Goal: Task Accomplishment & Management: Manage account settings

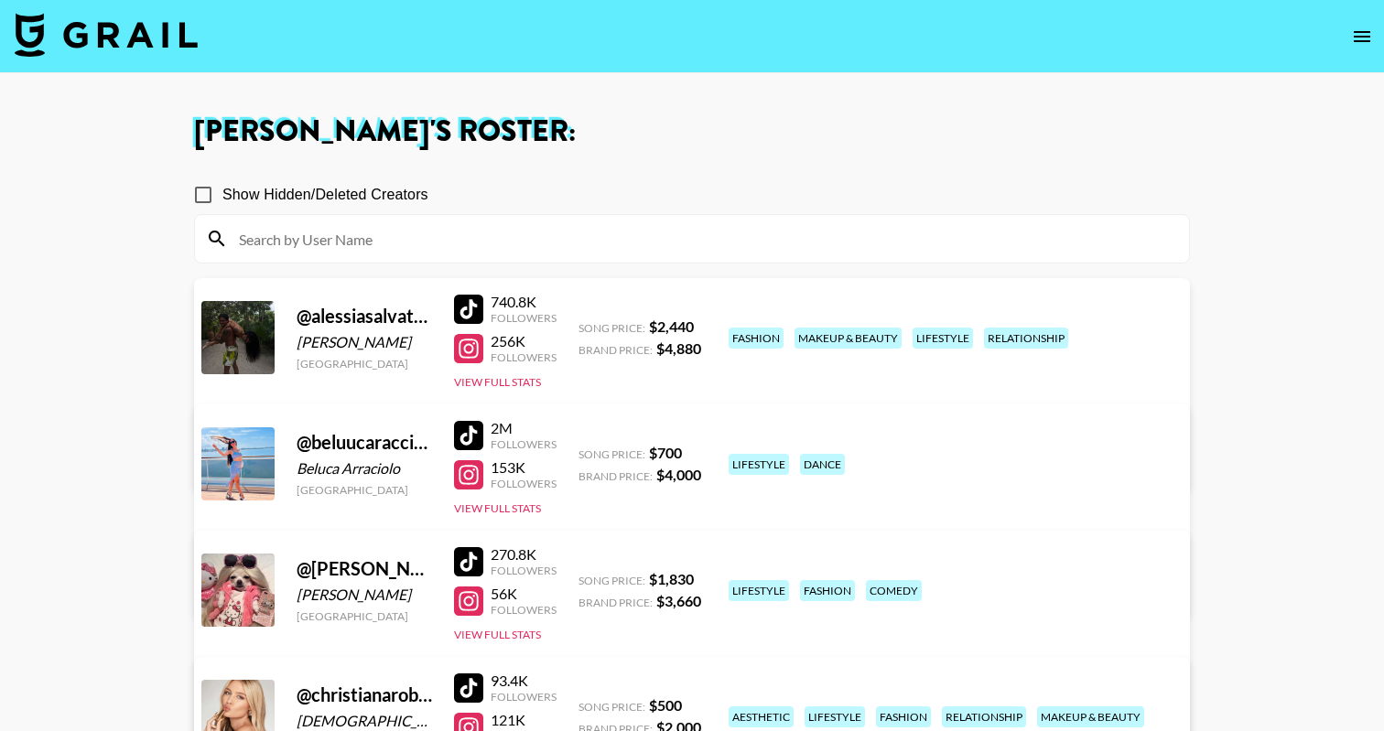
scroll to position [1095, 0]
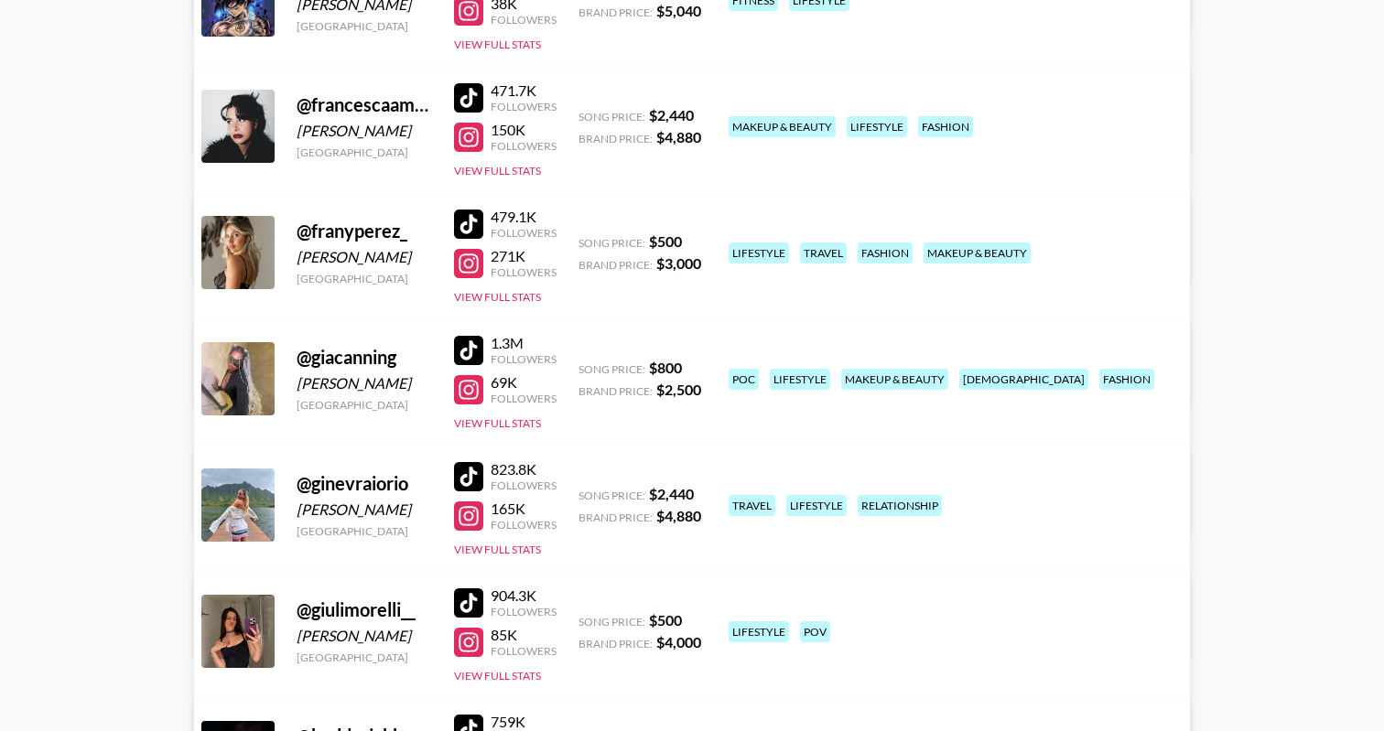
click at [480, 347] on div at bounding box center [468, 350] width 29 height 29
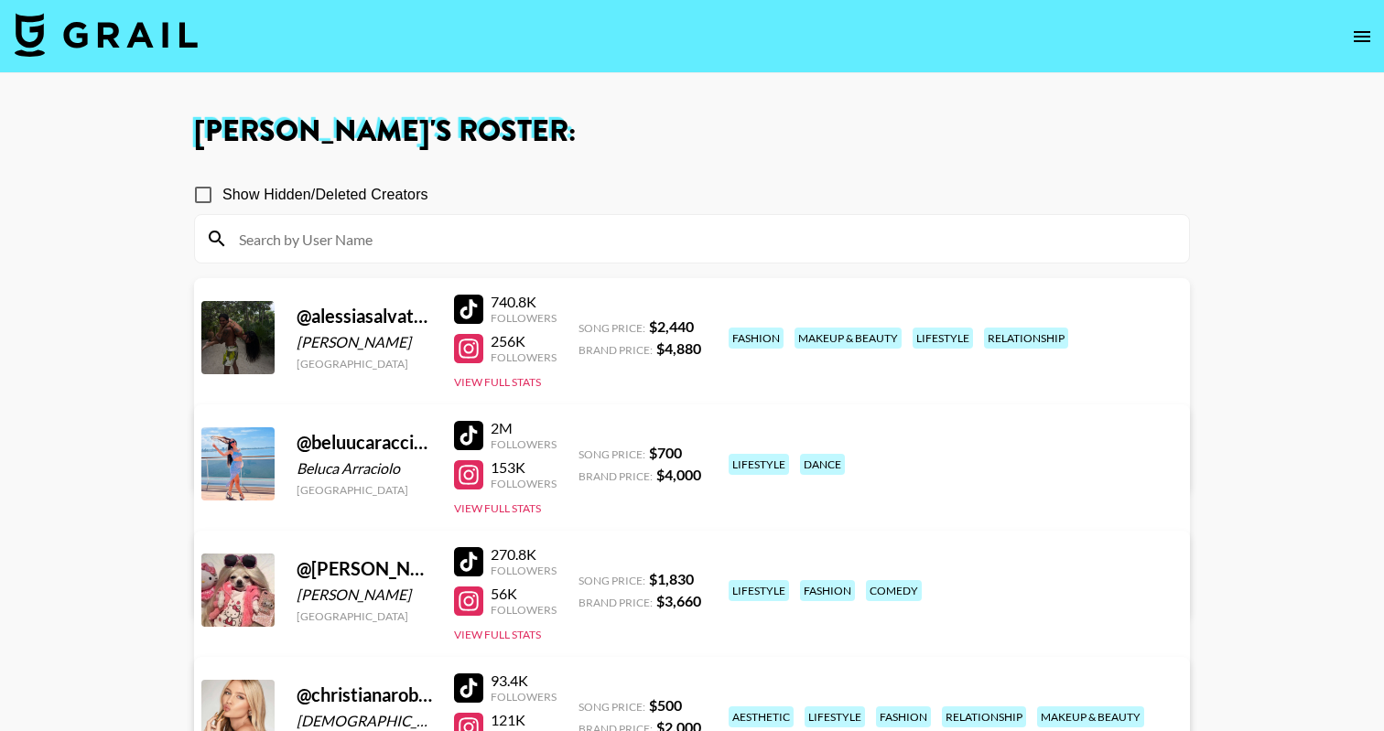
scroll to position [0, 0]
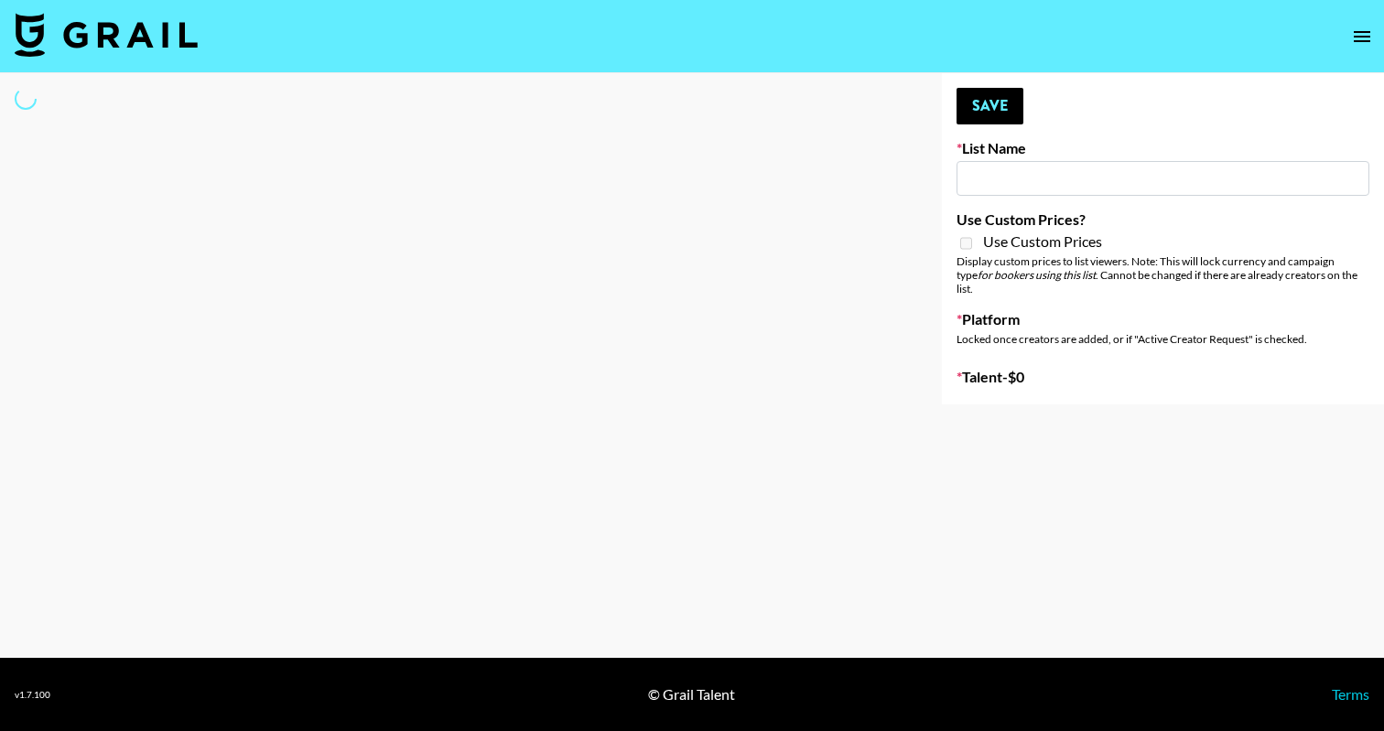
type input "John Summit Promo"
select select "Song"
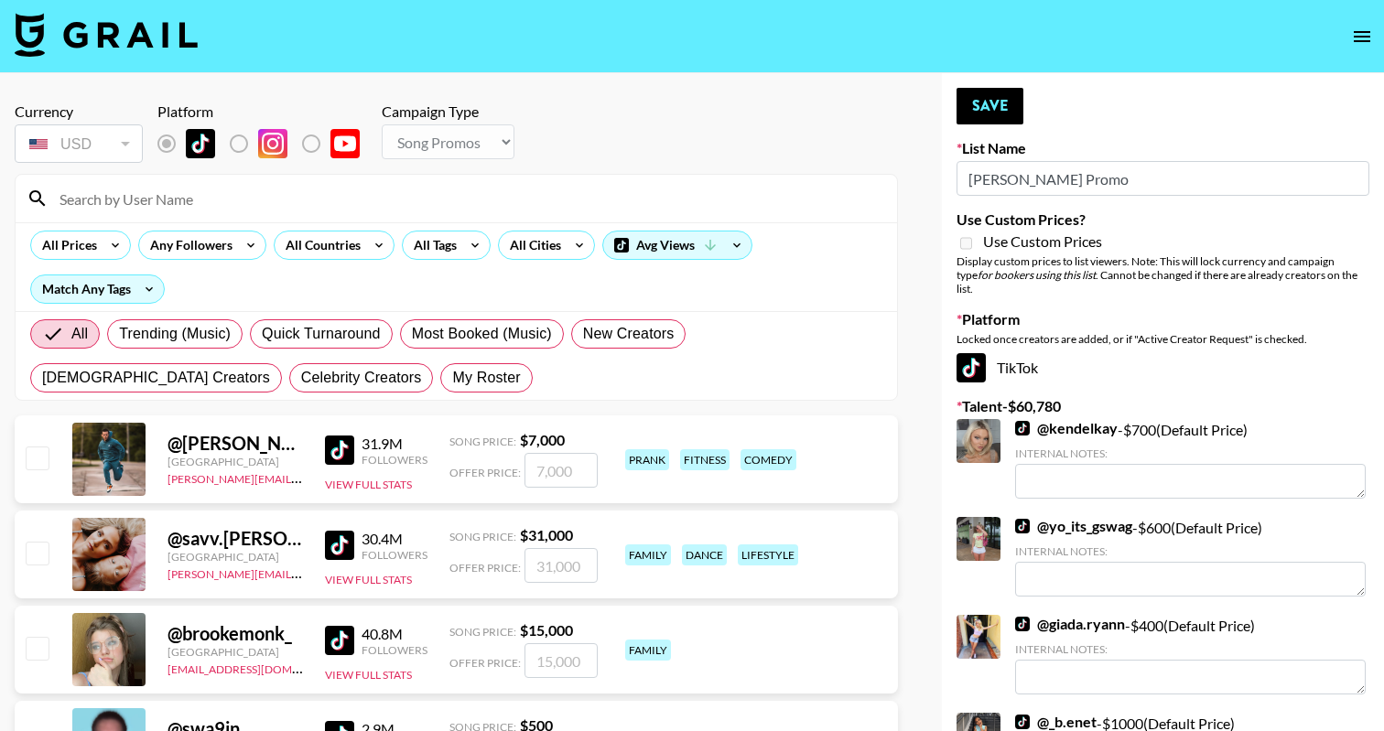
click at [373, 185] on input at bounding box center [467, 198] width 837 height 29
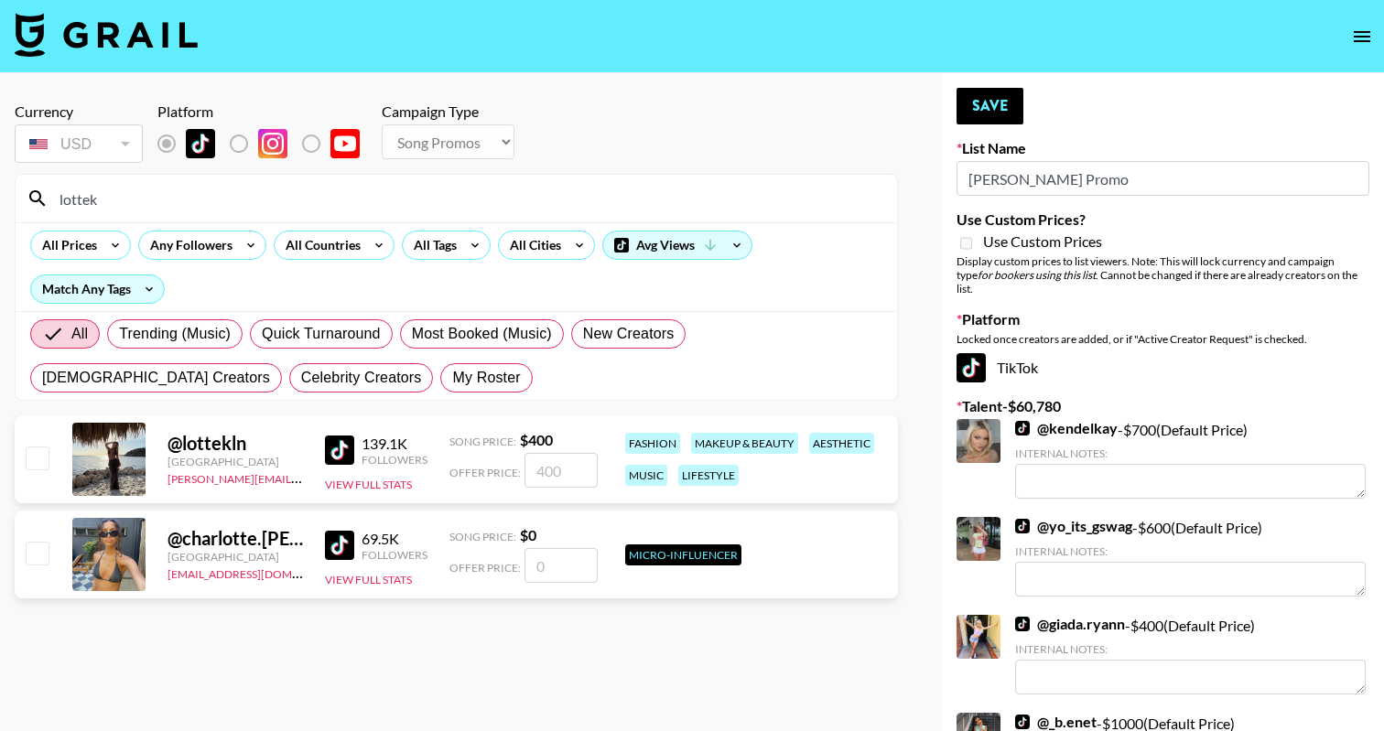
type input "lottek"
click at [34, 470] on div at bounding box center [36, 459] width 28 height 31
click at [34, 459] on input "checkbox" at bounding box center [37, 458] width 22 height 22
checkbox input "true"
type input "400"
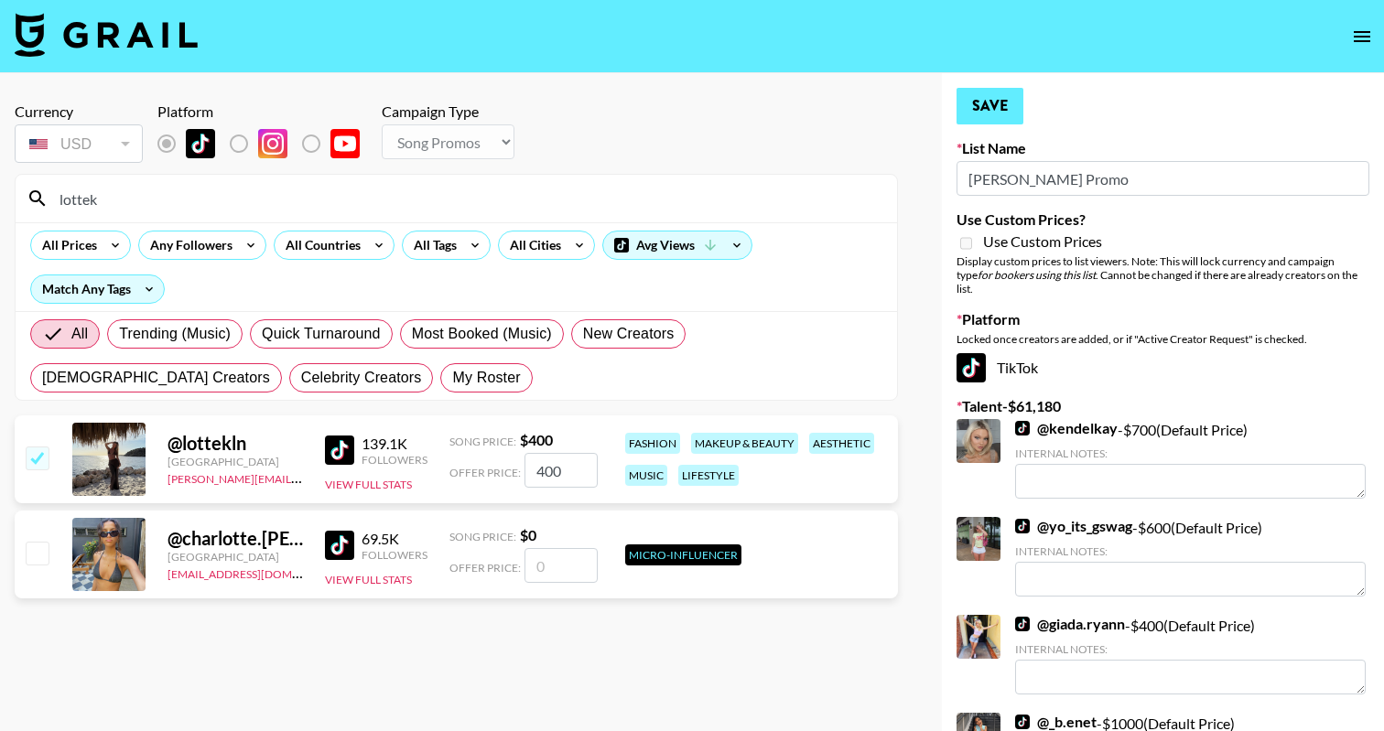
click at [994, 98] on button "Save" at bounding box center [989, 106] width 67 height 37
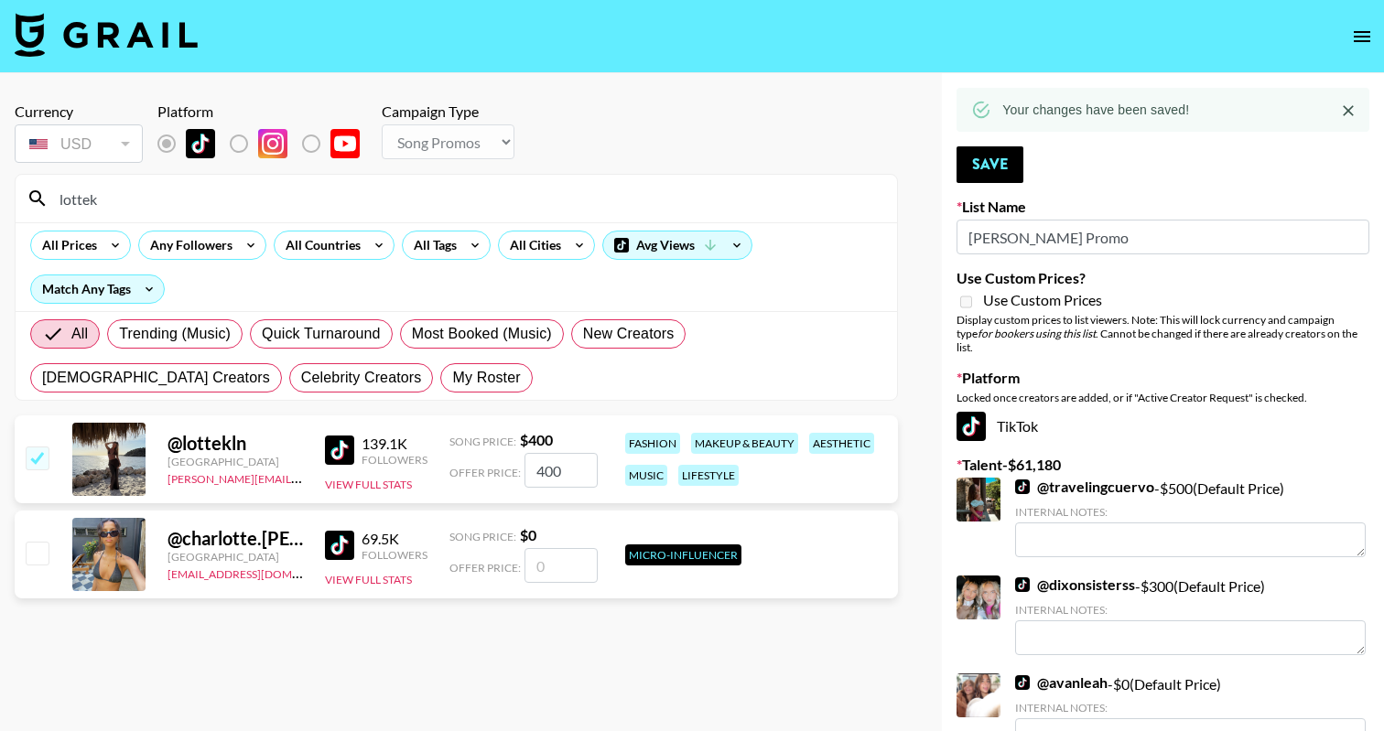
click at [469, 197] on input "lottek" at bounding box center [467, 198] width 837 height 29
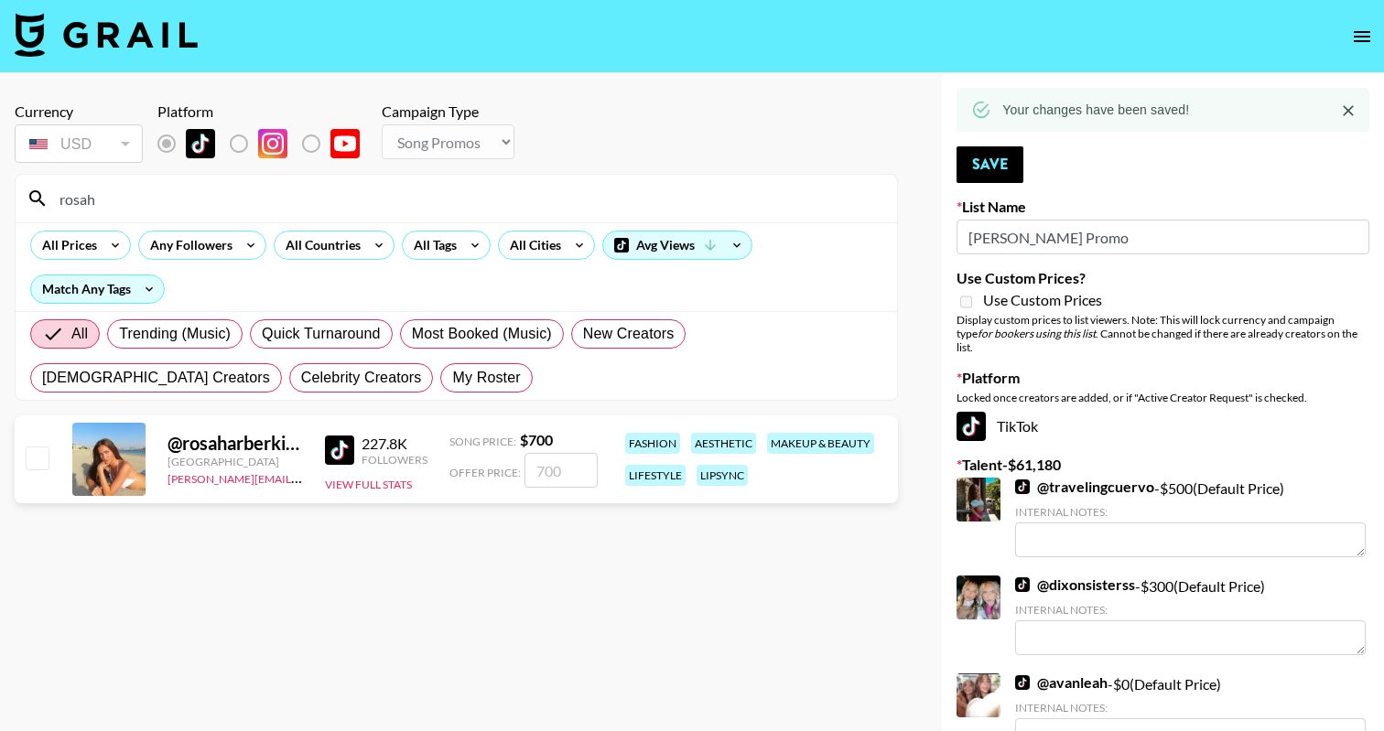
type input "rosah"
click at [44, 452] on input "checkbox" at bounding box center [37, 458] width 22 height 22
checkbox input "true"
type input "700"
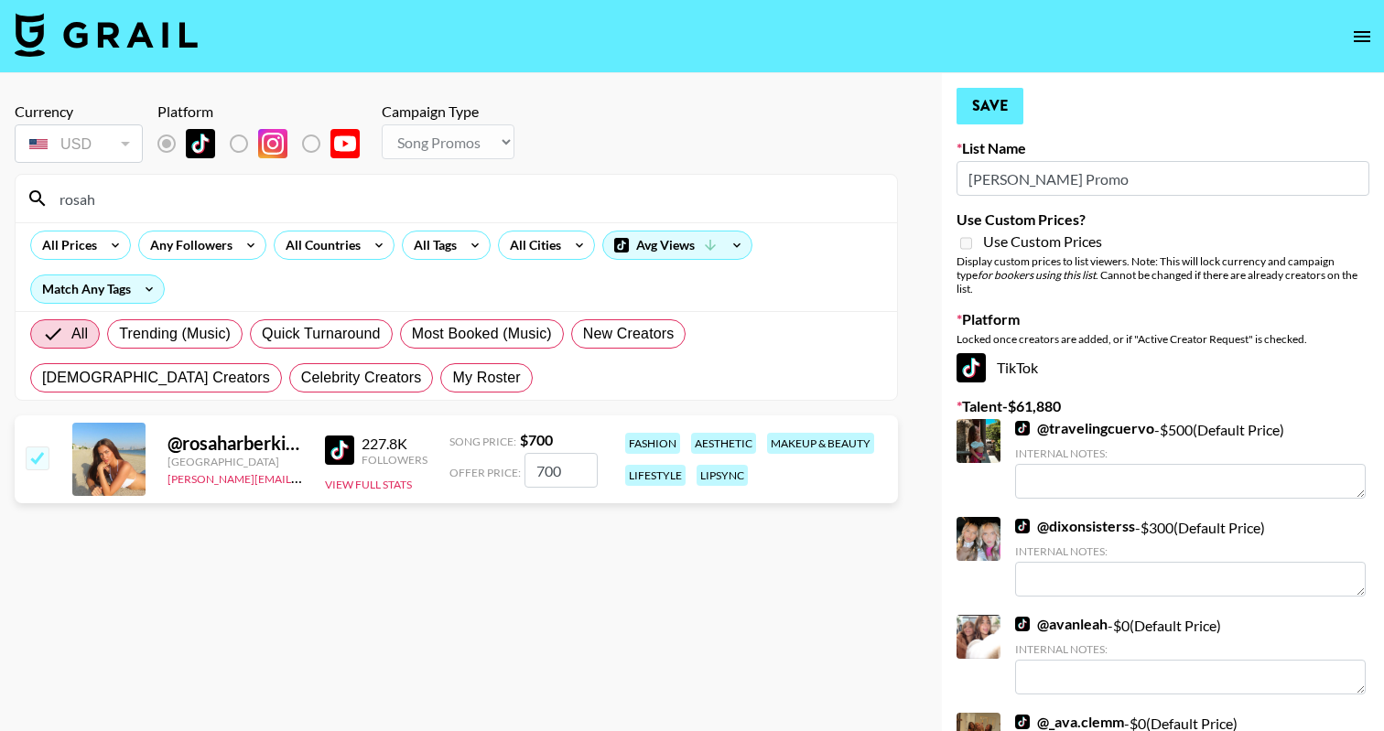
click at [984, 122] on button "Save" at bounding box center [989, 106] width 67 height 37
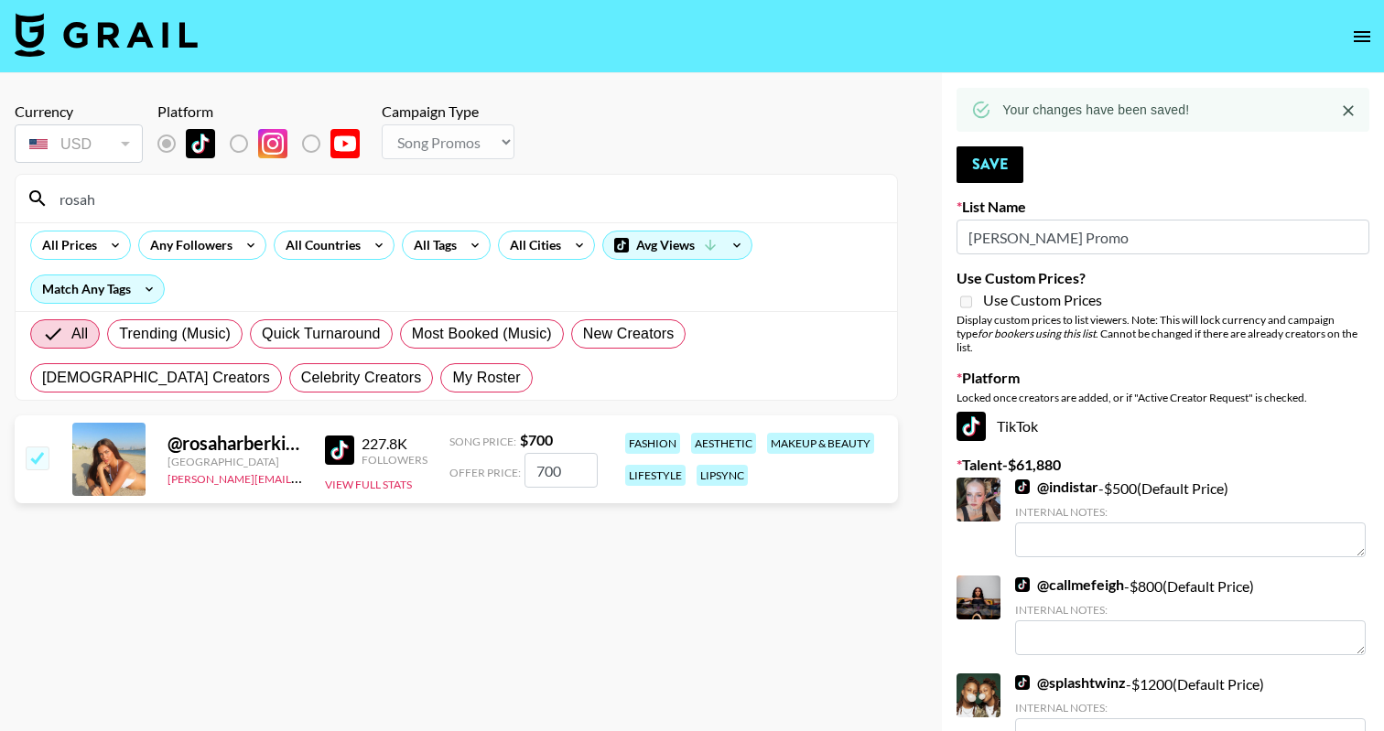
click at [251, 214] on div "rosah" at bounding box center [456, 199] width 881 height 48
click at [247, 203] on input "rosah" at bounding box center [467, 198] width 837 height 29
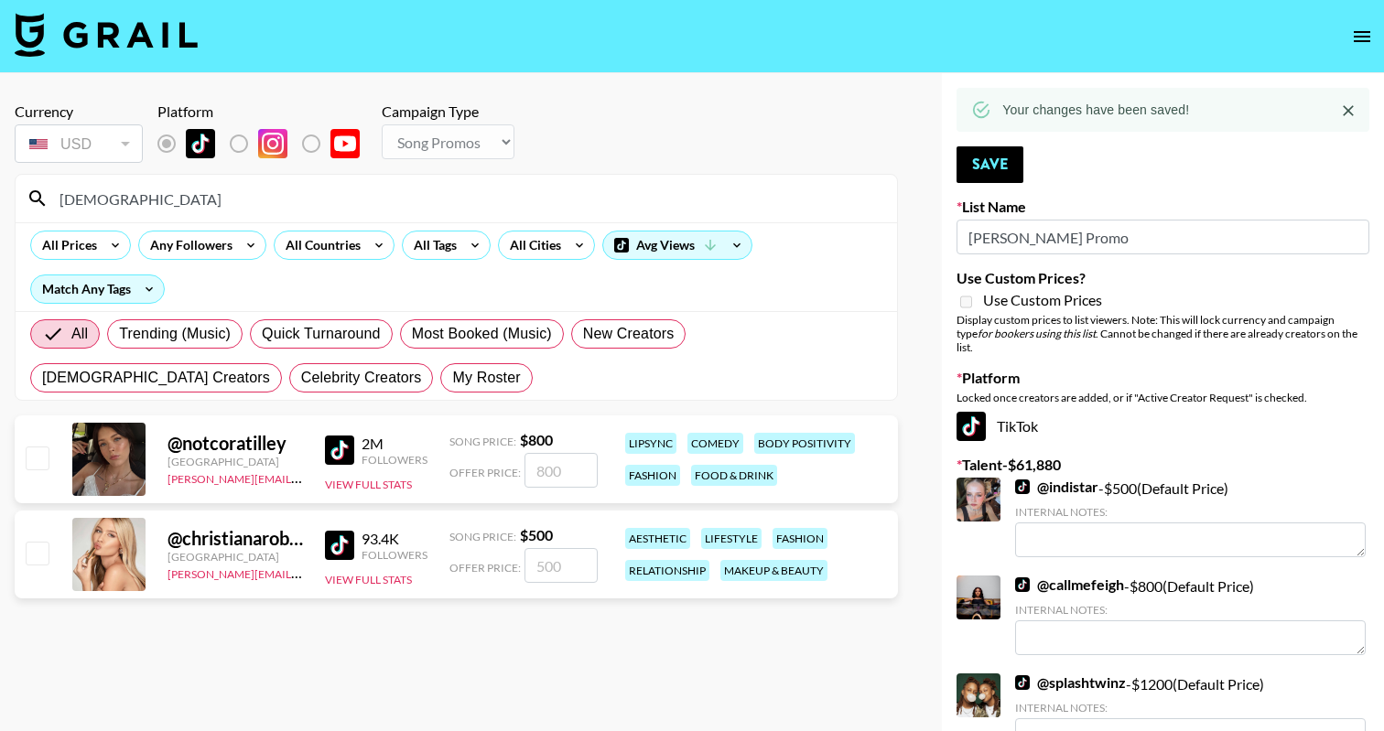
type input "christiana"
click at [31, 547] on input "checkbox" at bounding box center [37, 553] width 22 height 22
checkbox input "true"
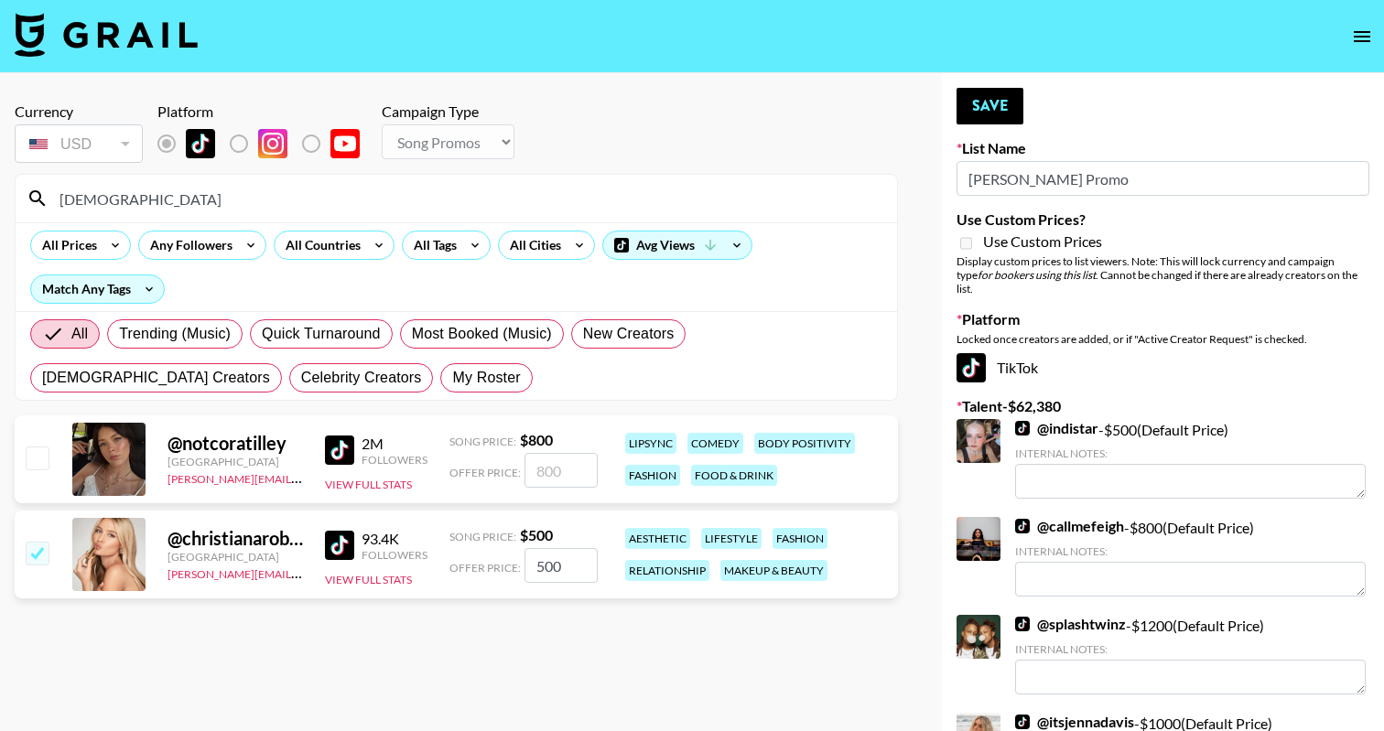
type input "500"
click at [982, 102] on button "Save" at bounding box center [989, 106] width 67 height 37
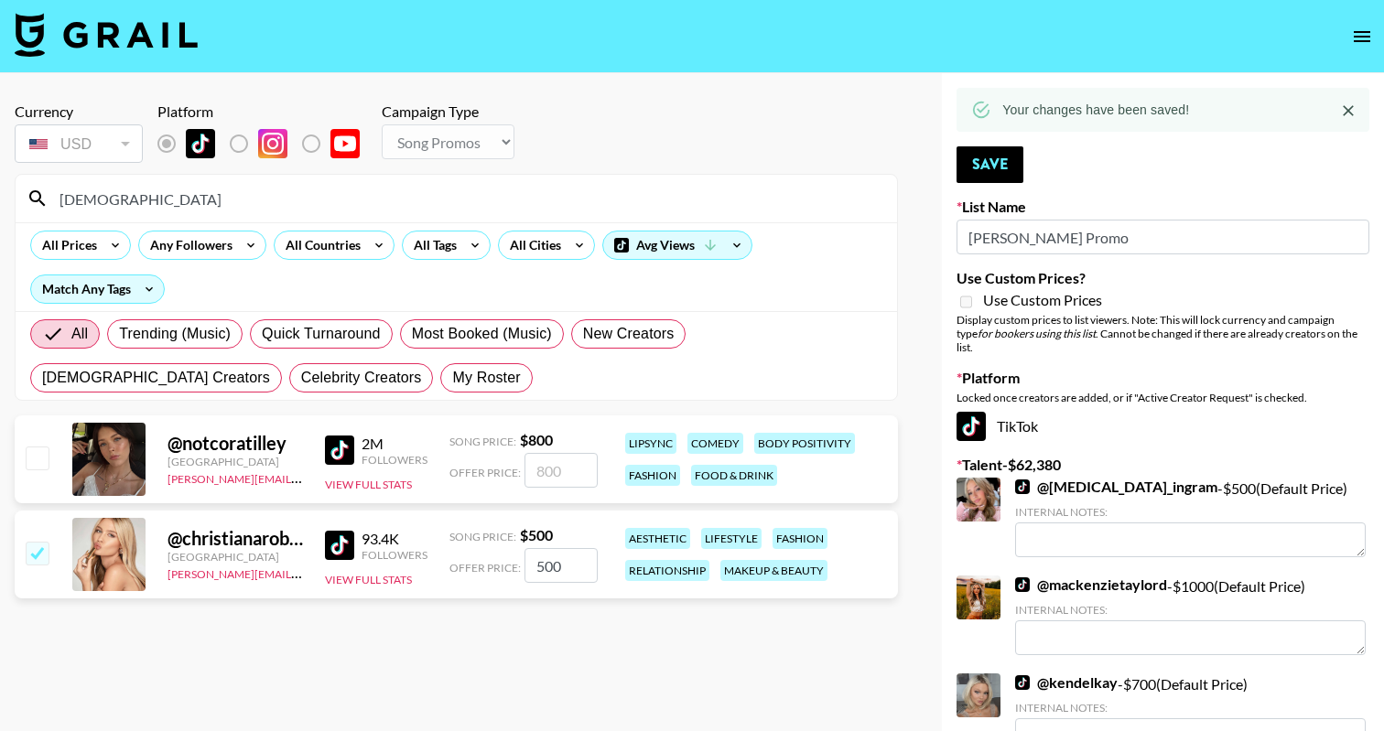
click at [315, 203] on input "christiana" at bounding box center [467, 198] width 837 height 29
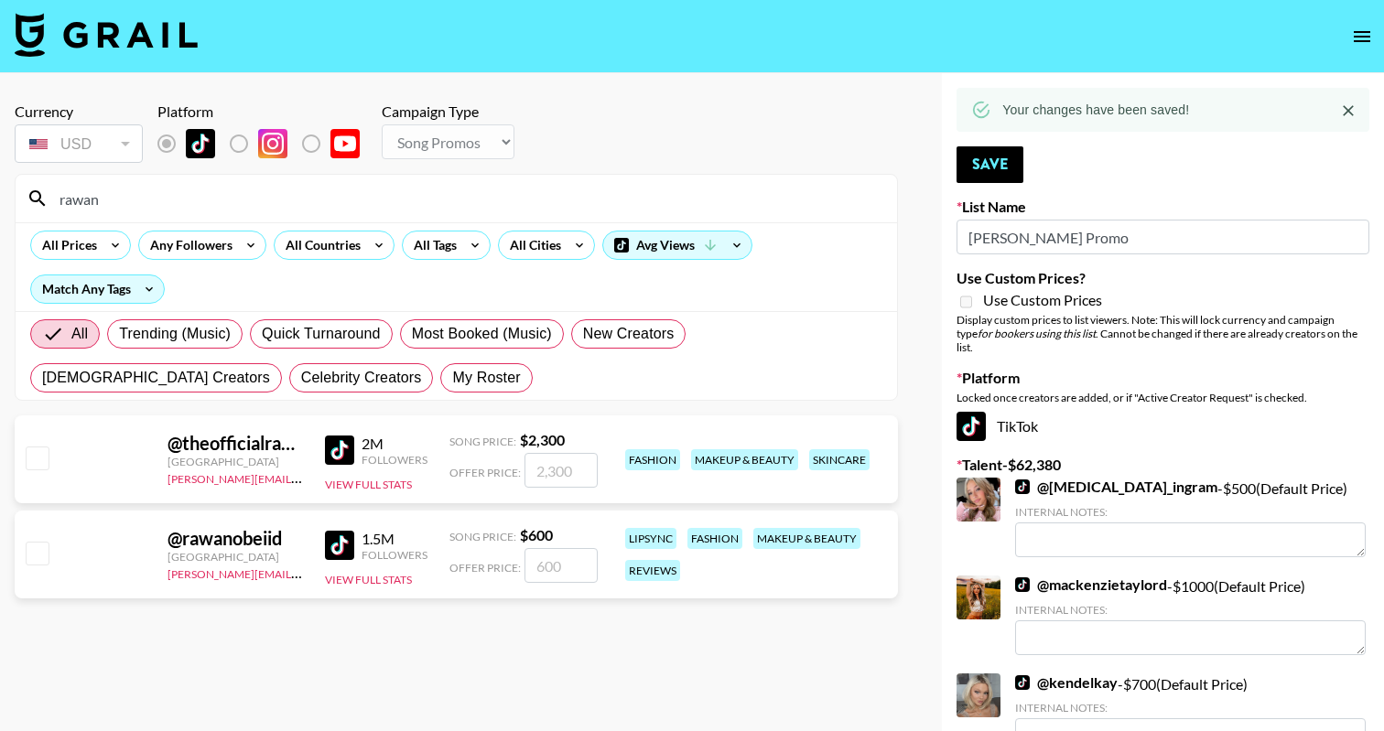
type input "rawan"
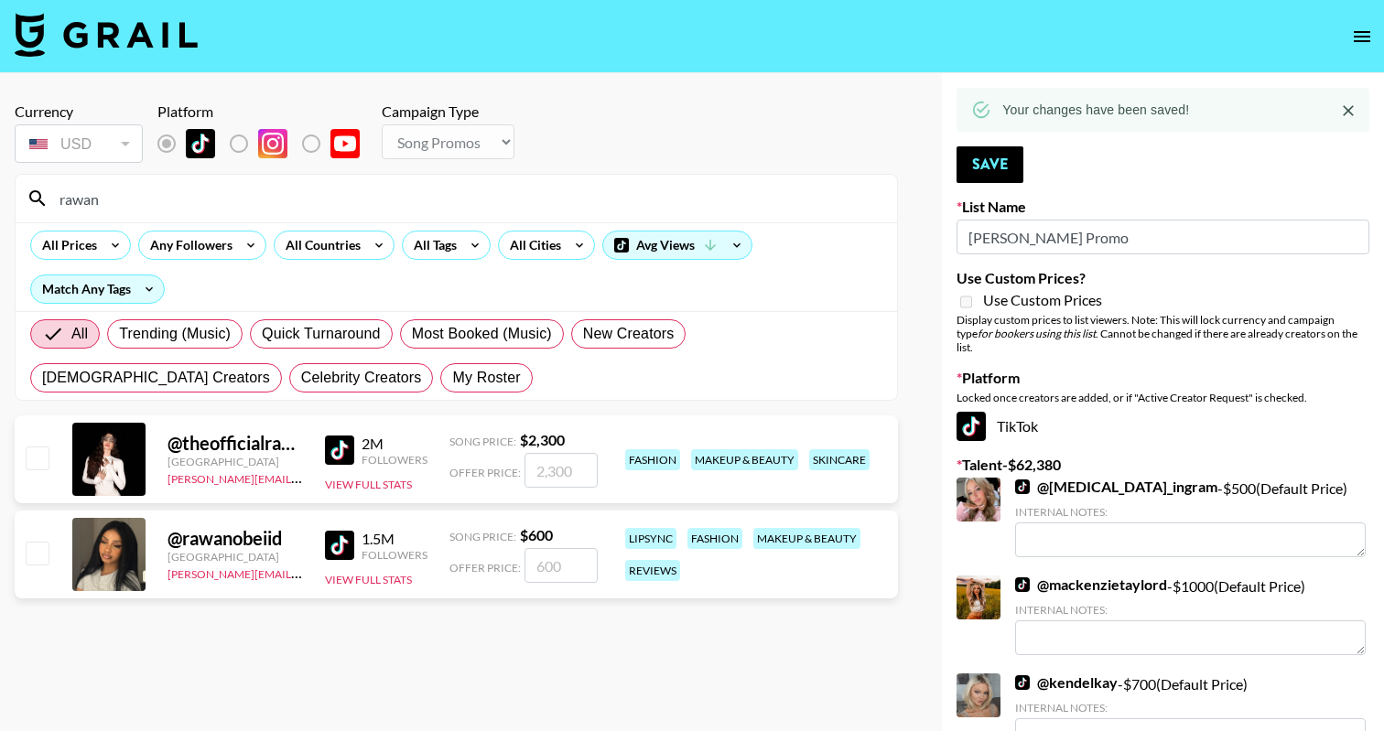
click at [38, 556] on input "checkbox" at bounding box center [37, 553] width 22 height 22
checkbox input "true"
type input "600"
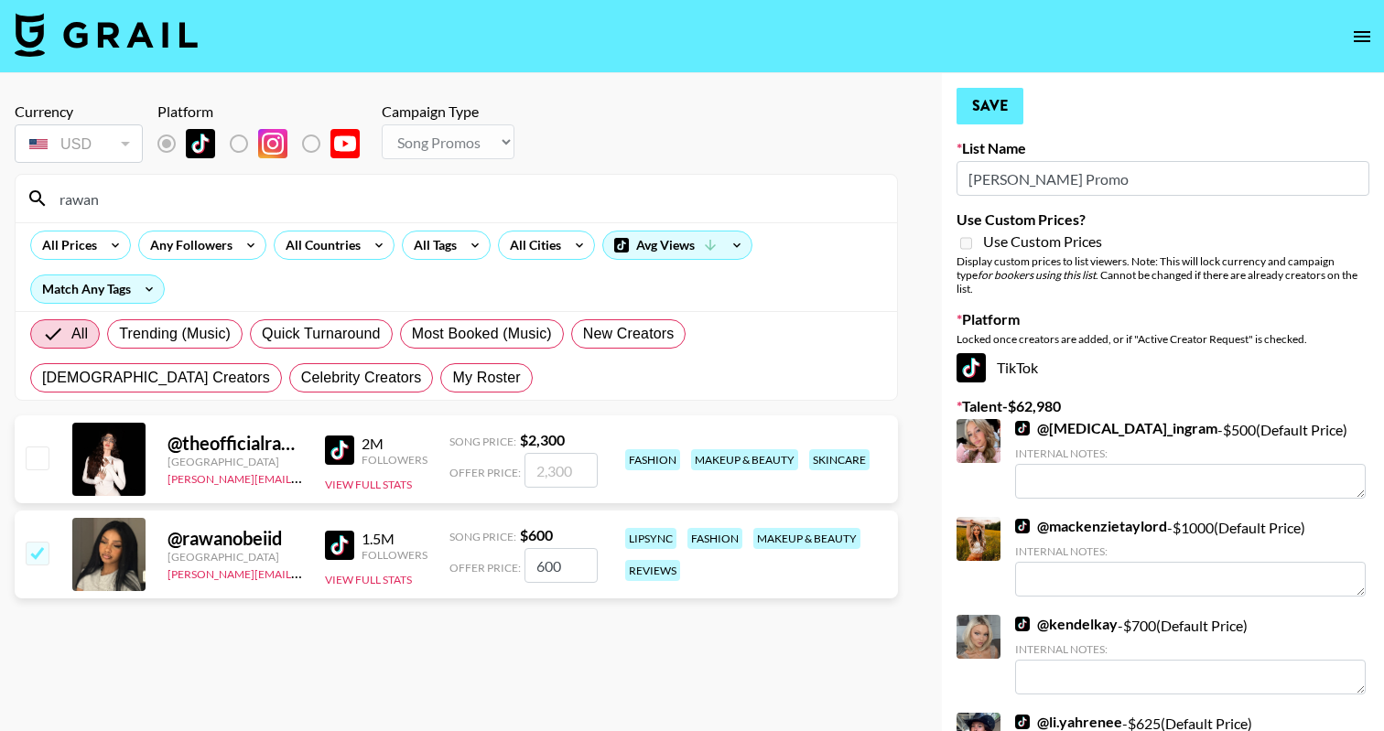
click at [981, 108] on button "Save" at bounding box center [989, 106] width 67 height 37
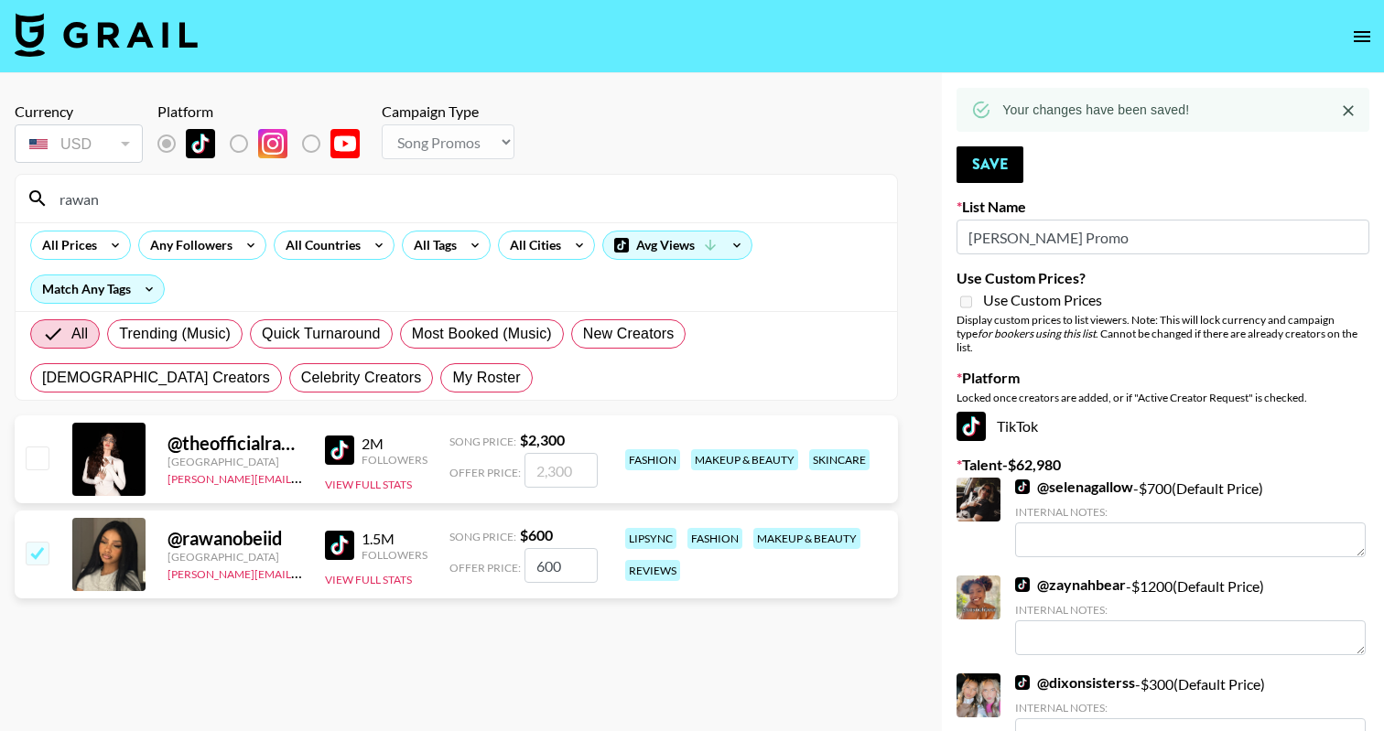
click at [335, 189] on input "rawan" at bounding box center [467, 198] width 837 height 29
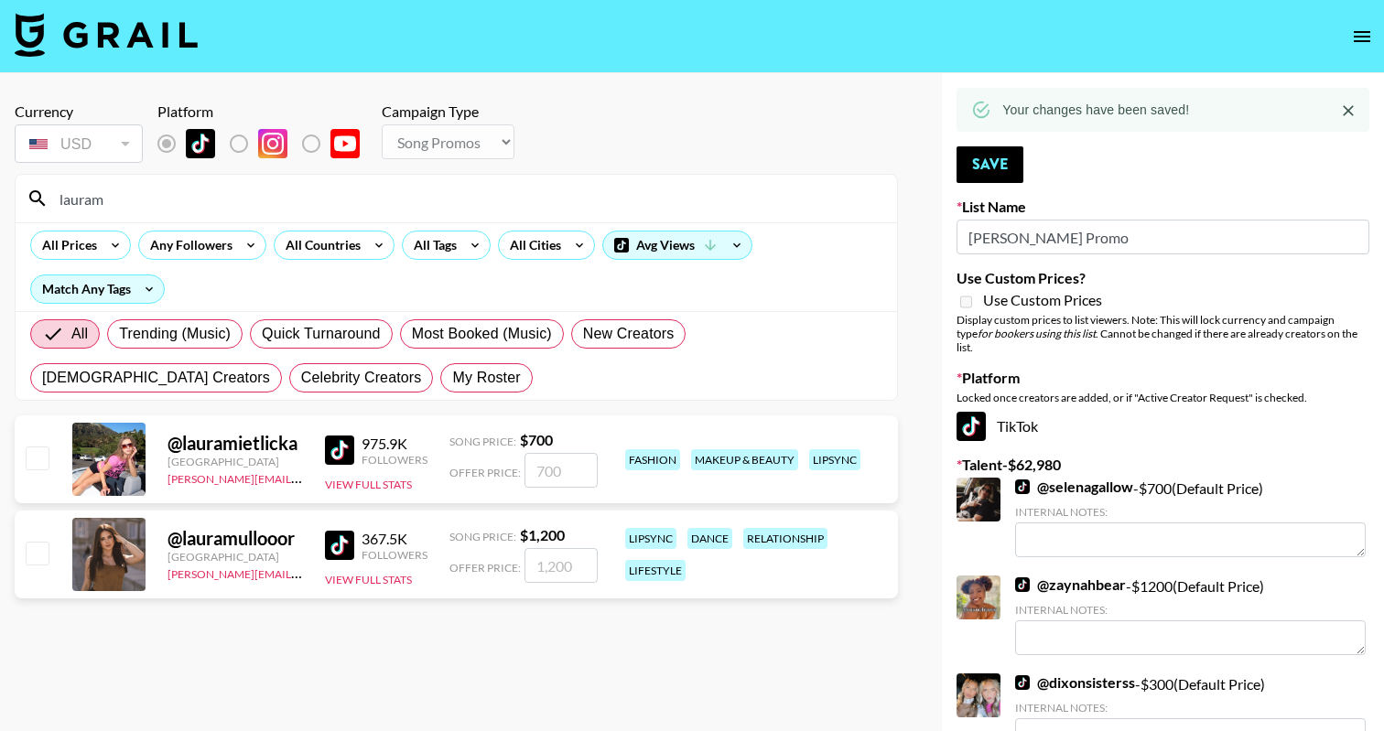
type input "lauram"
click at [38, 466] on input "checkbox" at bounding box center [37, 458] width 22 height 22
checkbox input "true"
type input "700"
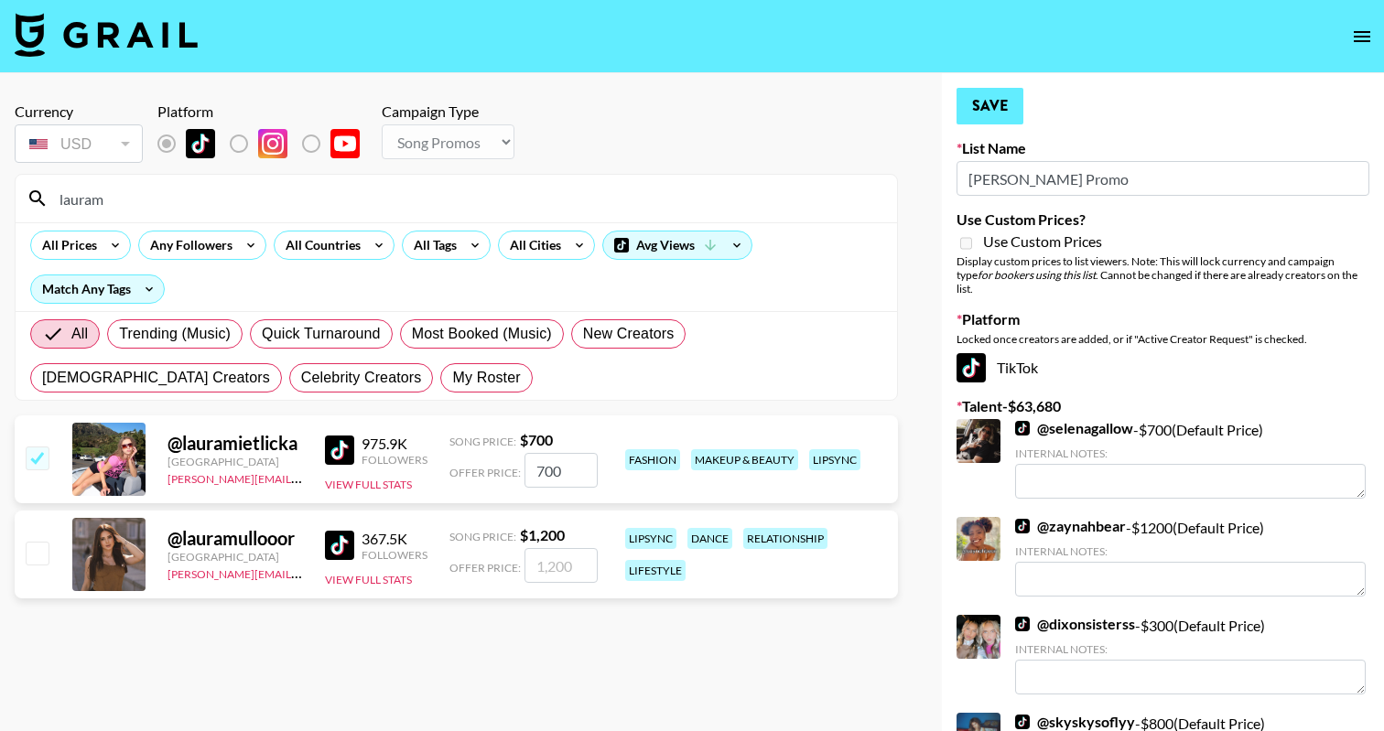
click at [1003, 99] on button "Save" at bounding box center [989, 106] width 67 height 37
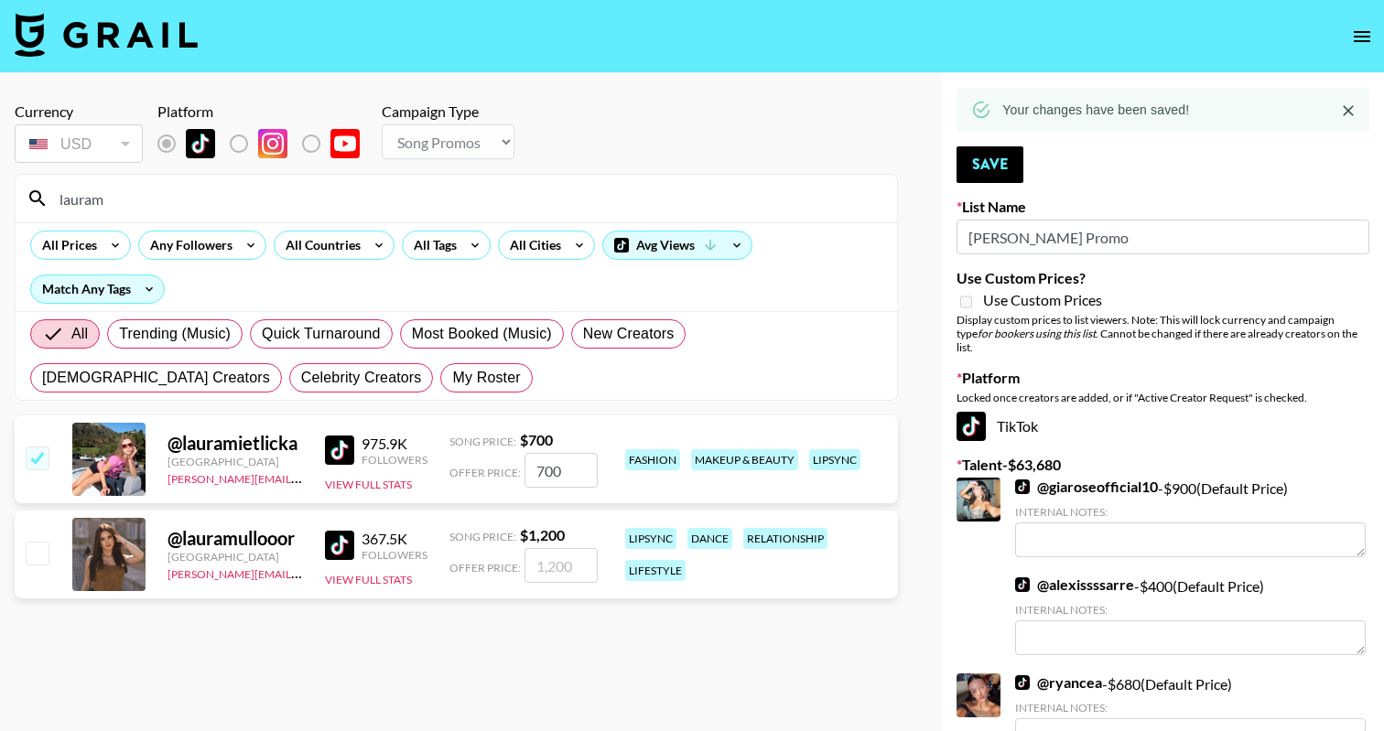
click at [185, 185] on input "lauram" at bounding box center [467, 198] width 837 height 29
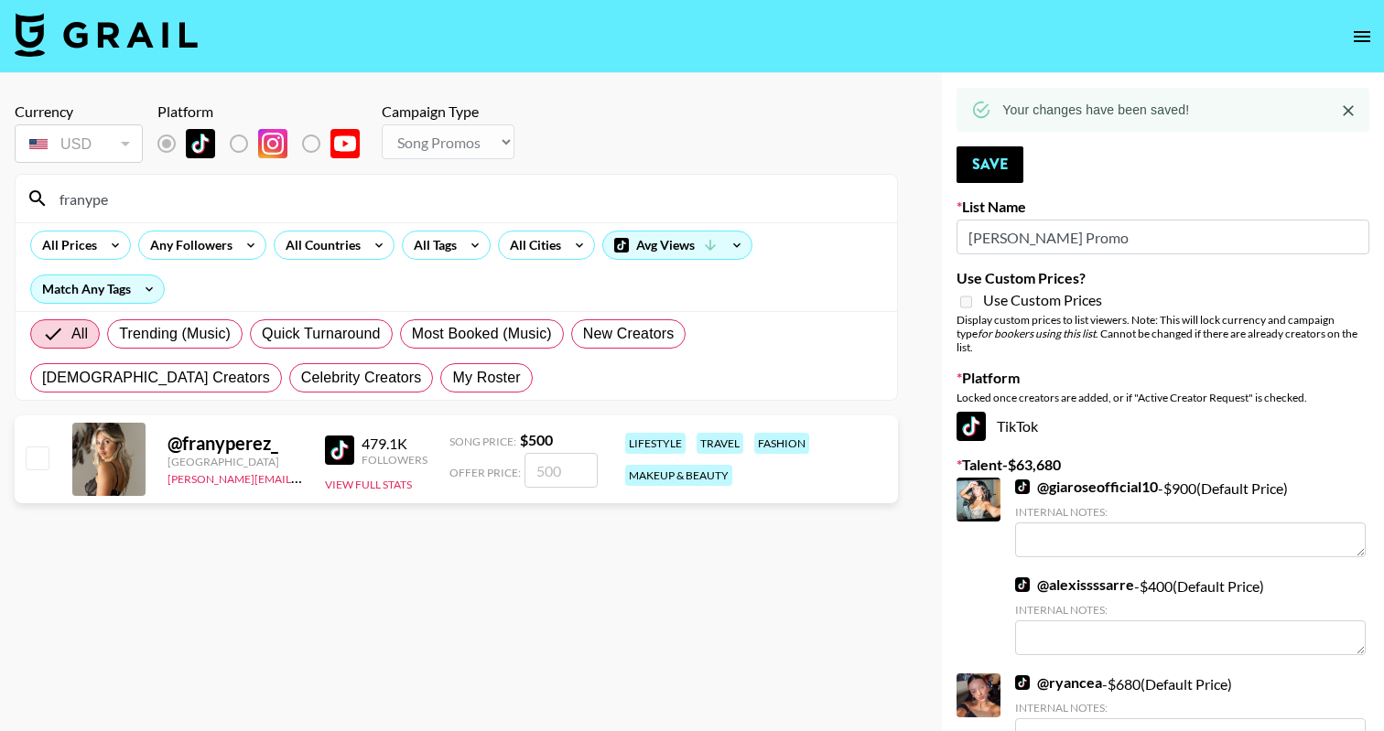
type input "franype"
click at [44, 450] on input "checkbox" at bounding box center [37, 458] width 22 height 22
checkbox input "true"
type input "500"
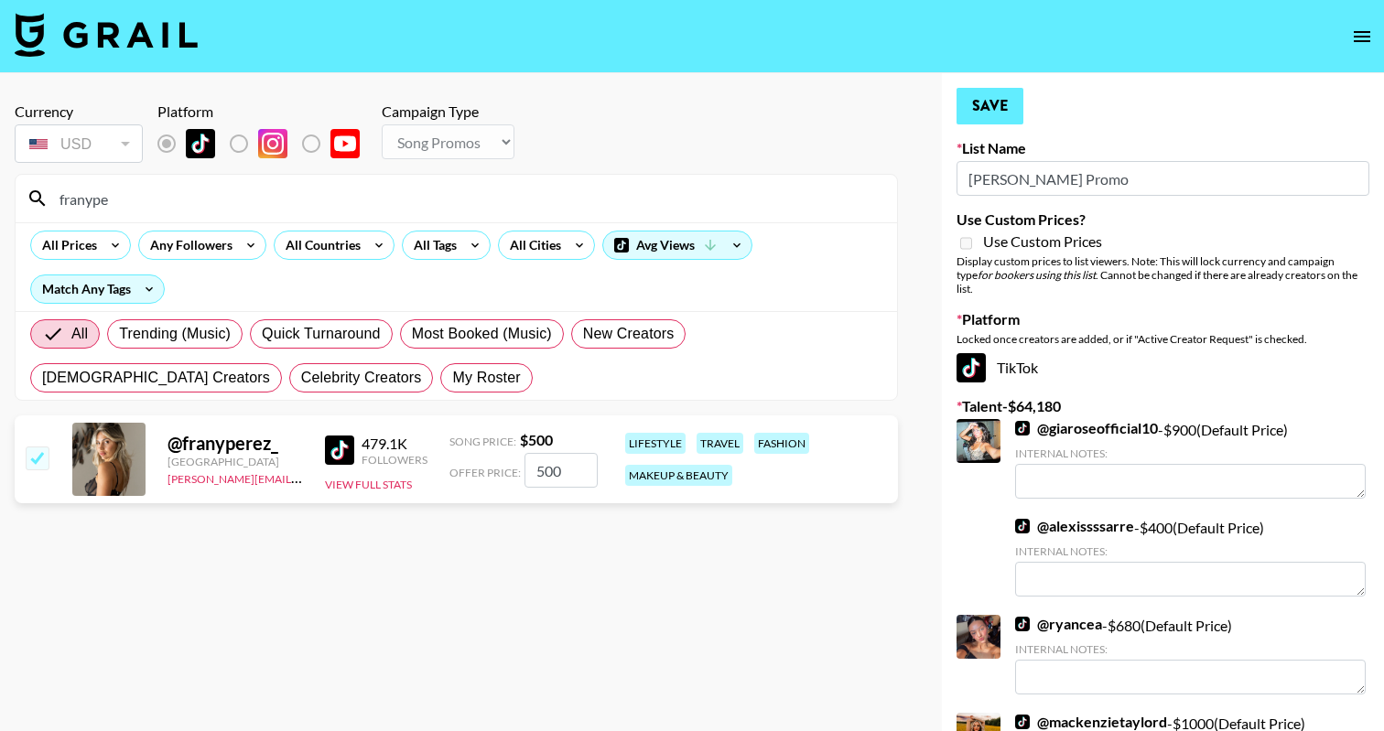
click at [972, 99] on button "Save" at bounding box center [989, 106] width 67 height 37
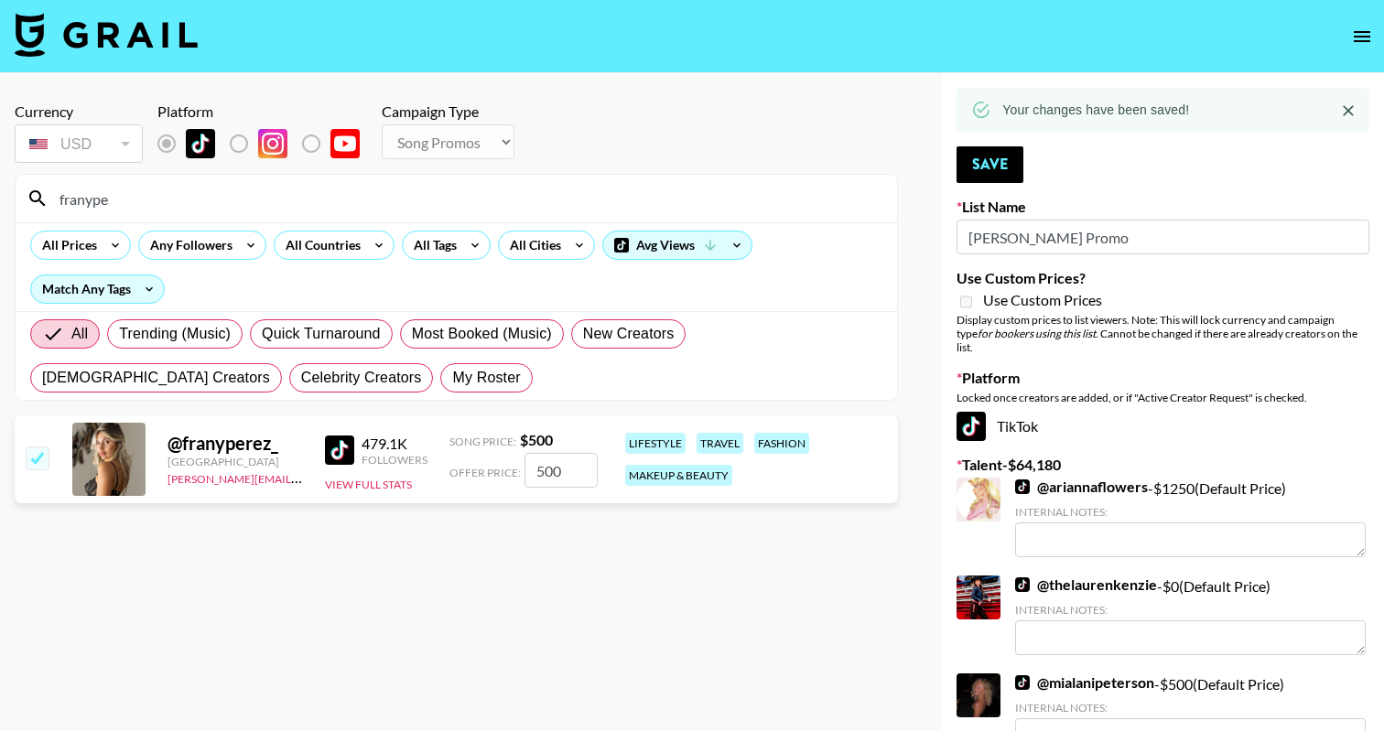
click at [279, 197] on input "franype" at bounding box center [467, 198] width 837 height 29
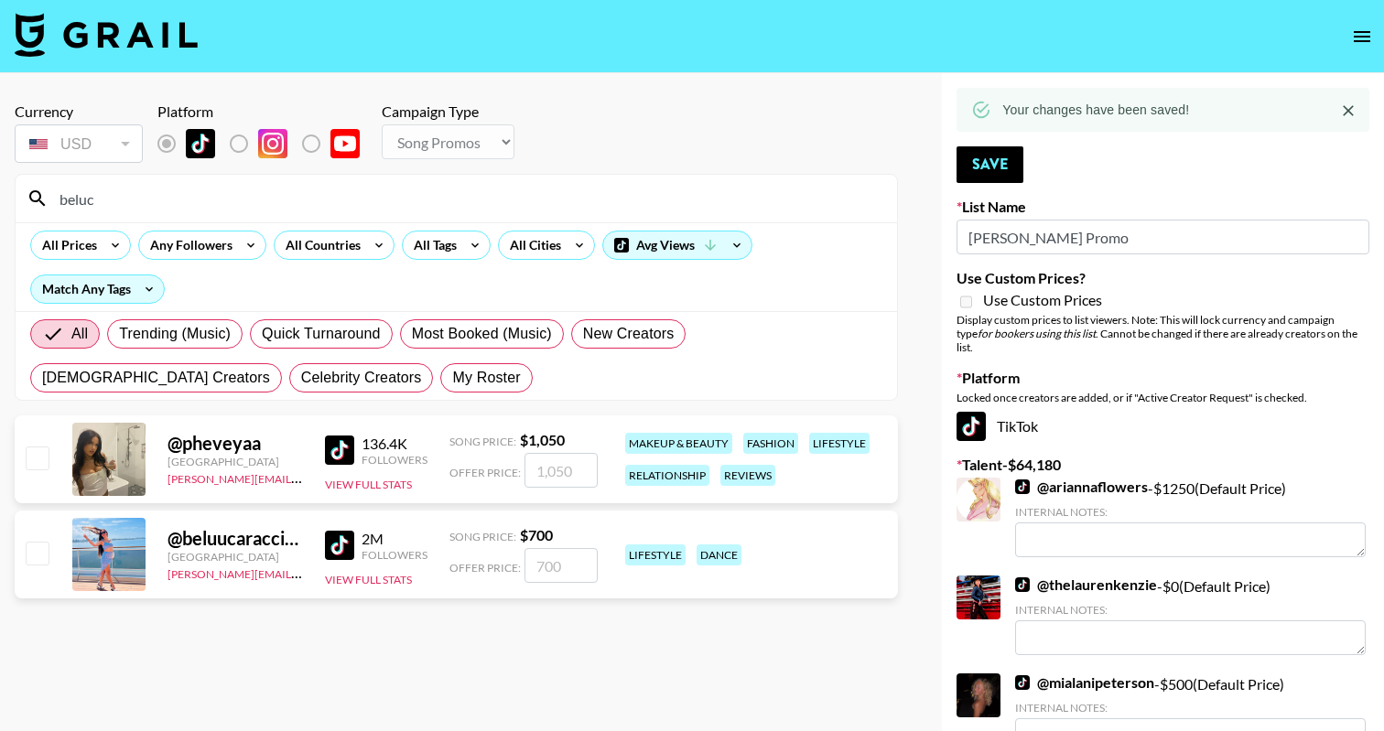
type input "beluc"
click at [33, 547] on input "checkbox" at bounding box center [37, 553] width 22 height 22
checkbox input "true"
type input "700"
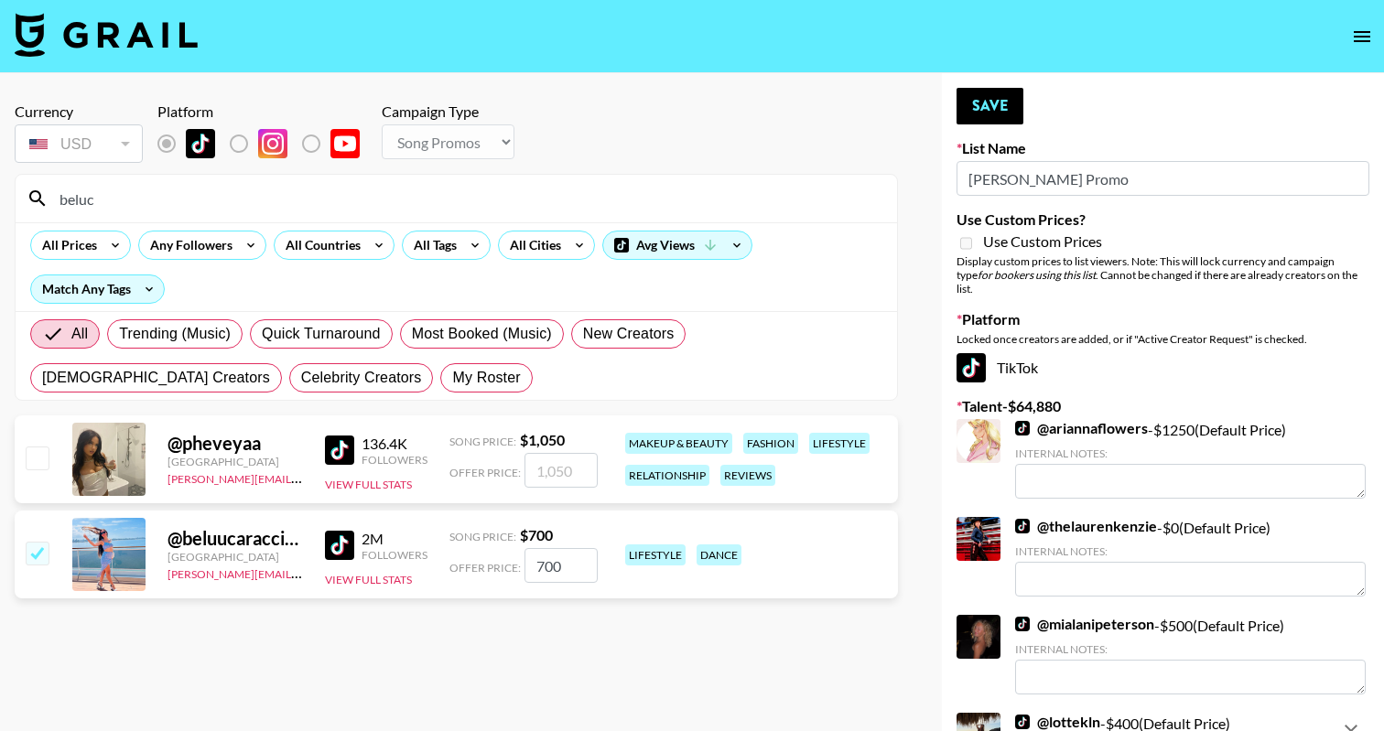
click at [1003, 104] on button "Save" at bounding box center [989, 106] width 67 height 37
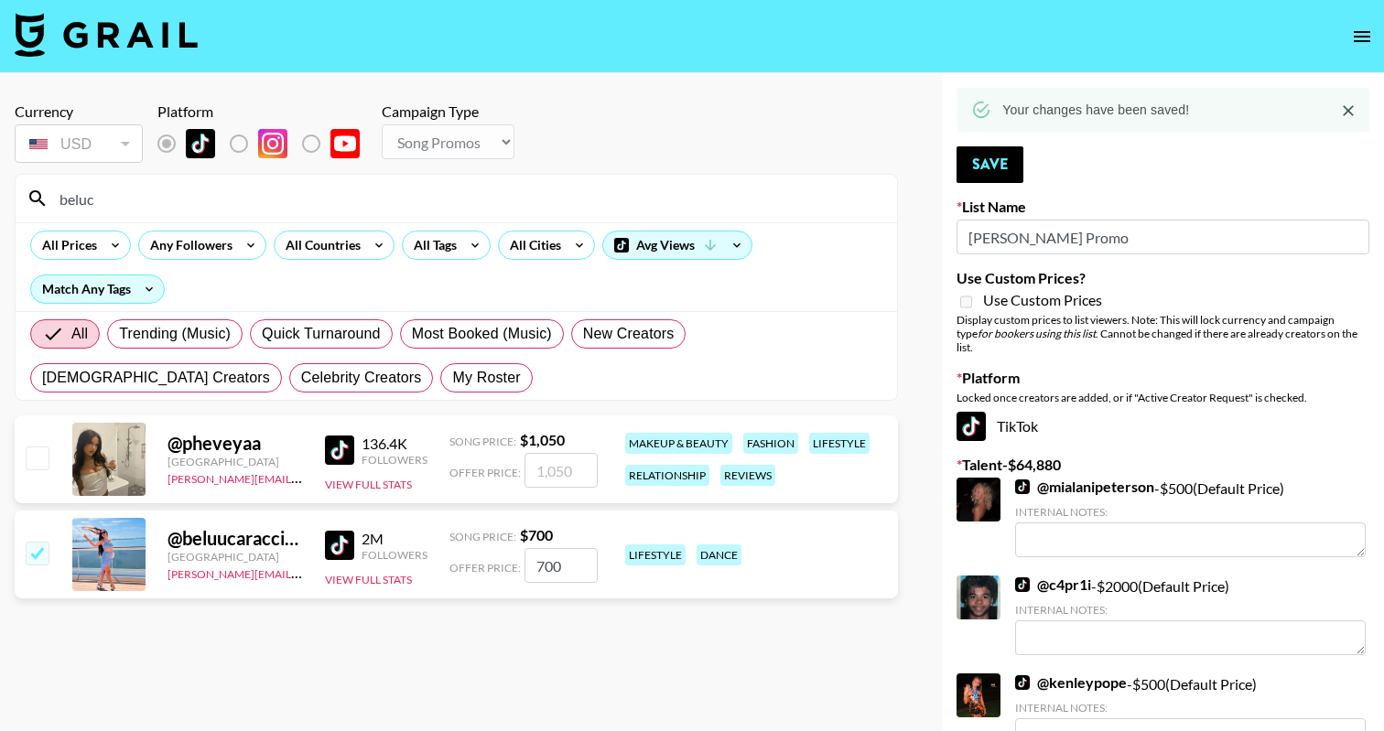
click at [305, 200] on input "beluc" at bounding box center [467, 198] width 837 height 29
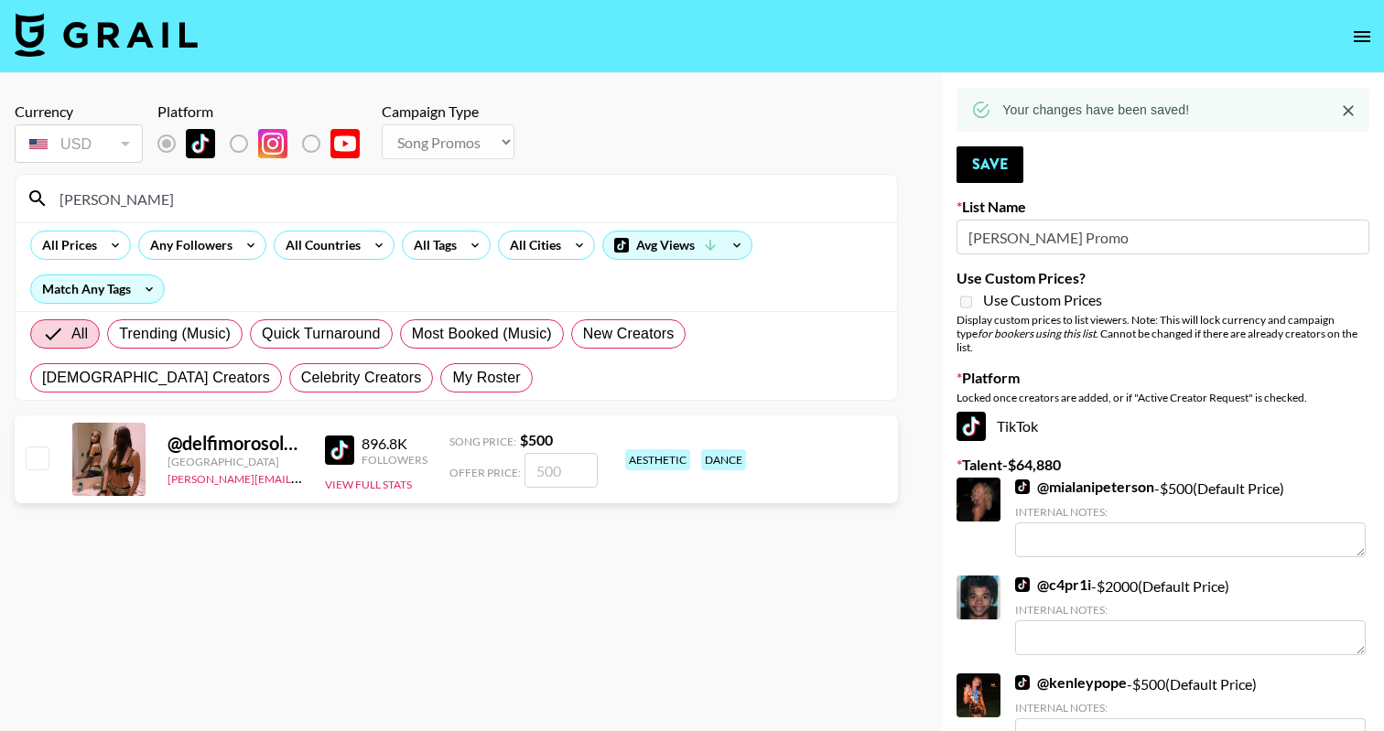
type input "delfina"
click at [31, 462] on input "checkbox" at bounding box center [37, 458] width 22 height 22
checkbox input "true"
type input "500"
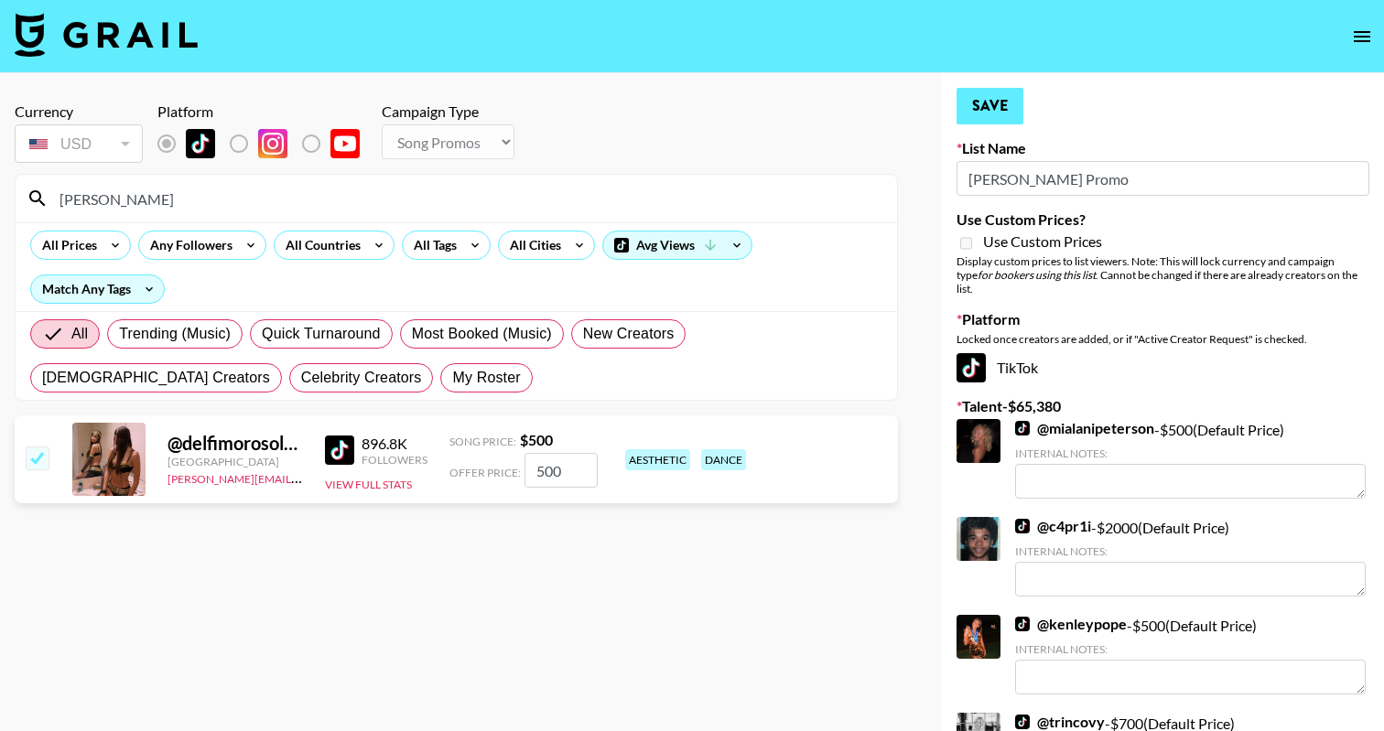
click at [972, 99] on button "Save" at bounding box center [989, 106] width 67 height 37
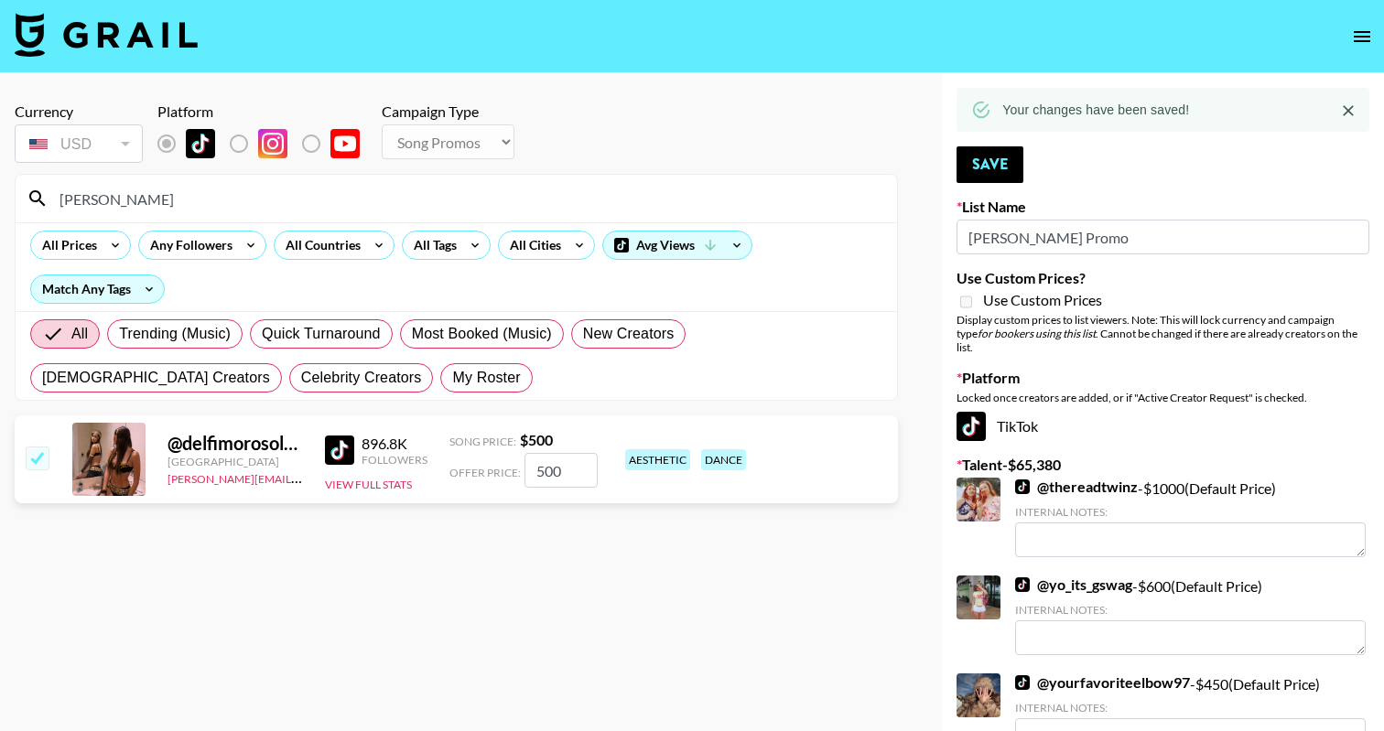
click at [210, 198] on input "delfina" at bounding box center [467, 198] width 837 height 29
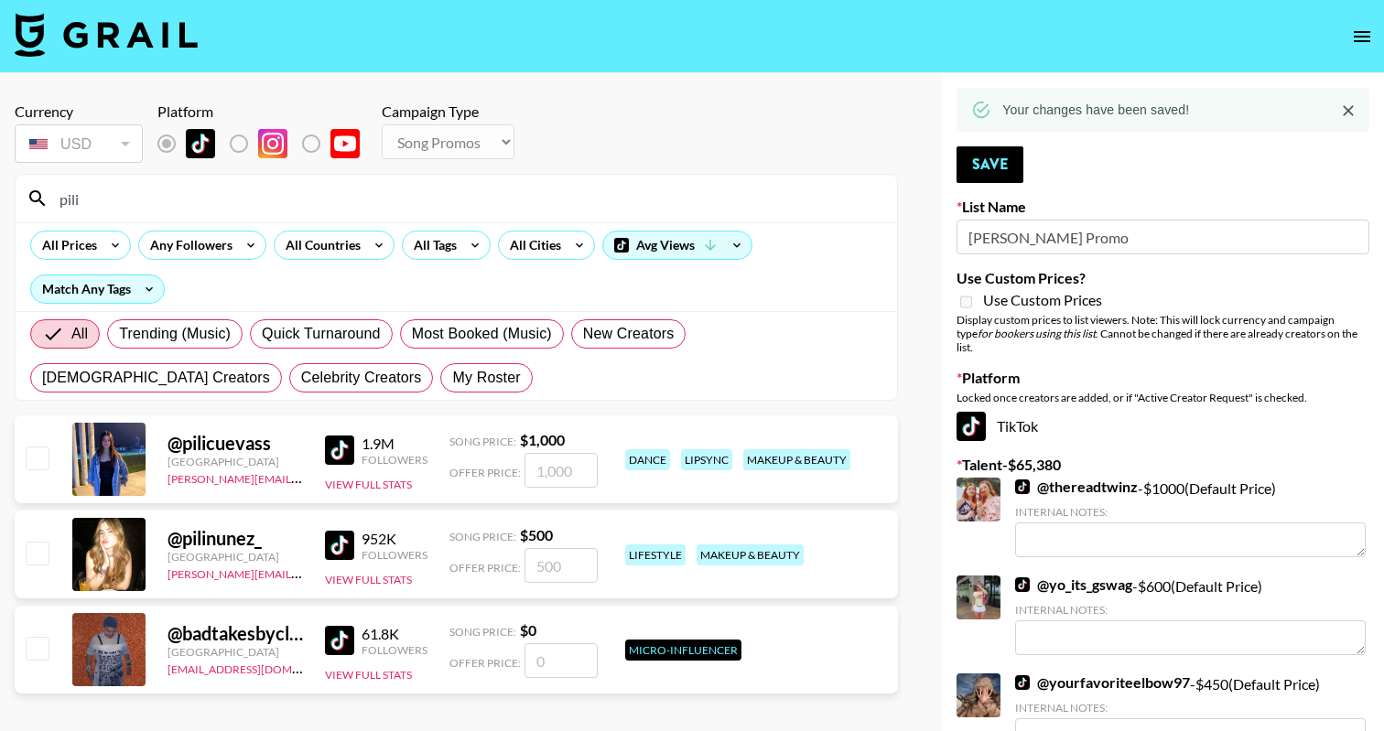
type input "pili"
click at [34, 544] on input "checkbox" at bounding box center [37, 553] width 22 height 22
checkbox input "true"
type input "500"
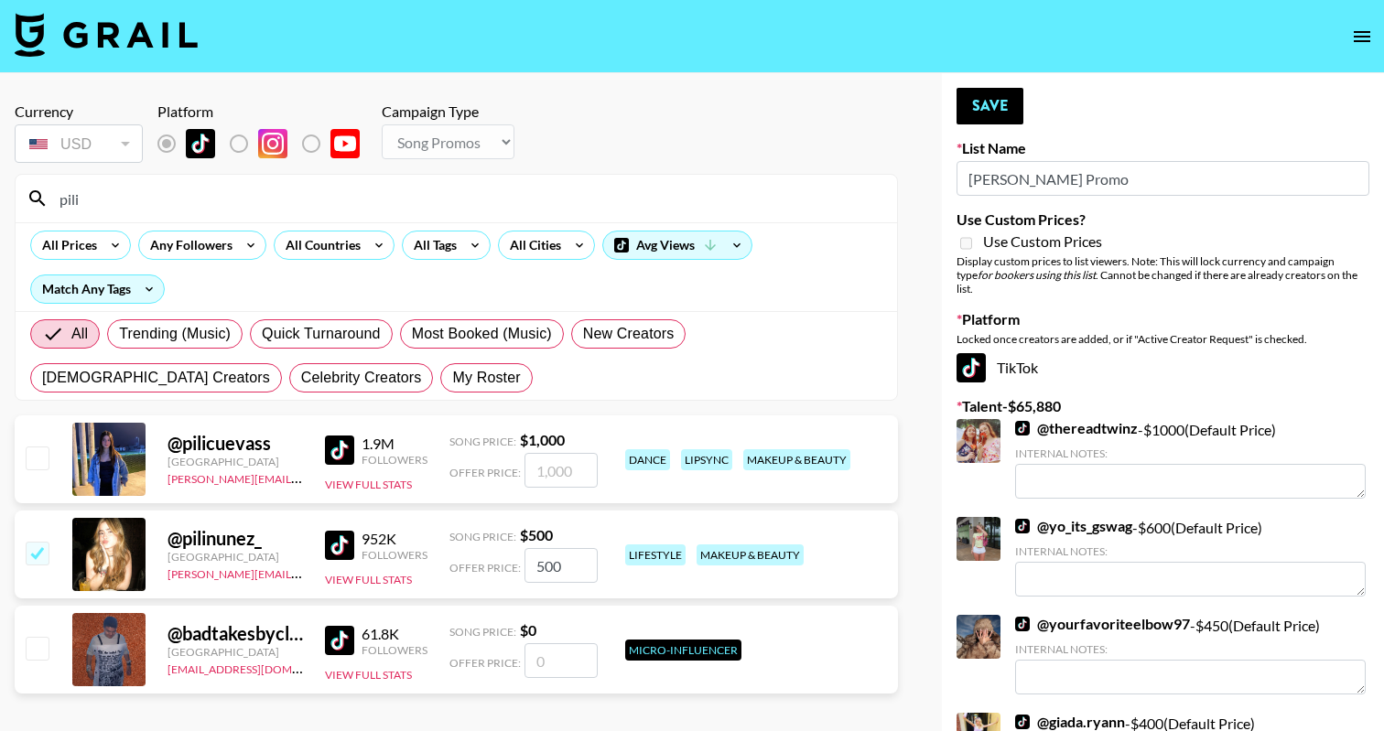
click at [33, 473] on div at bounding box center [36, 459] width 28 height 31
click at [34, 453] on input "checkbox" at bounding box center [37, 458] width 22 height 22
checkbox input "true"
type input "1000"
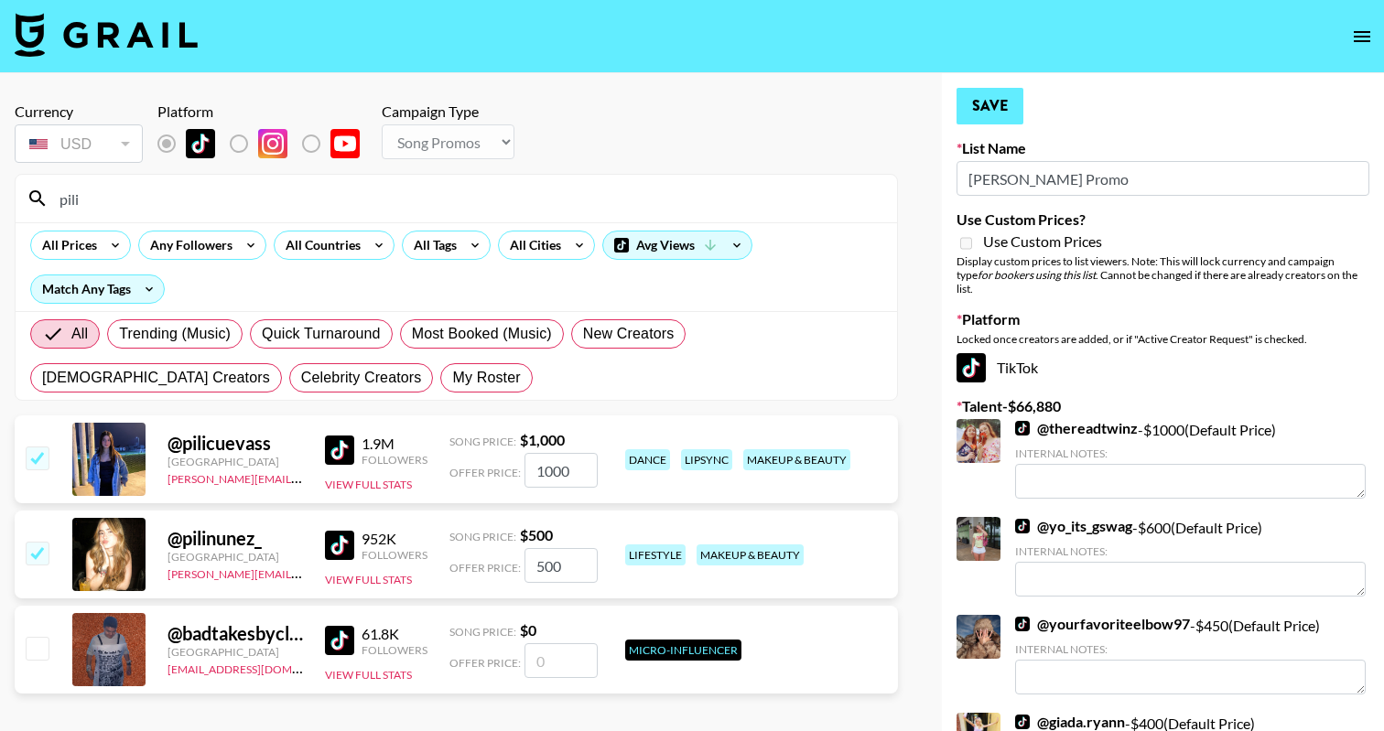
click at [1001, 94] on button "Save" at bounding box center [989, 106] width 67 height 37
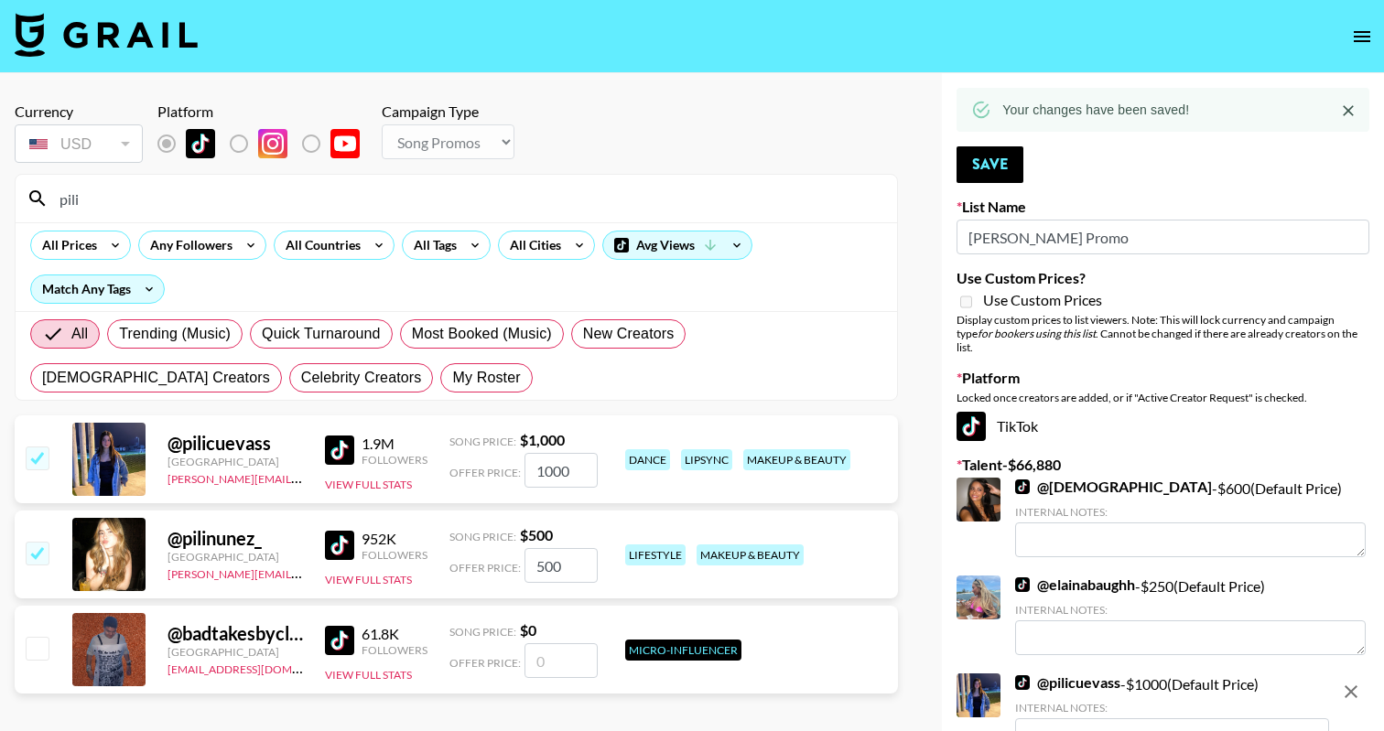
click at [475, 194] on input "pili" at bounding box center [467, 198] width 837 height 29
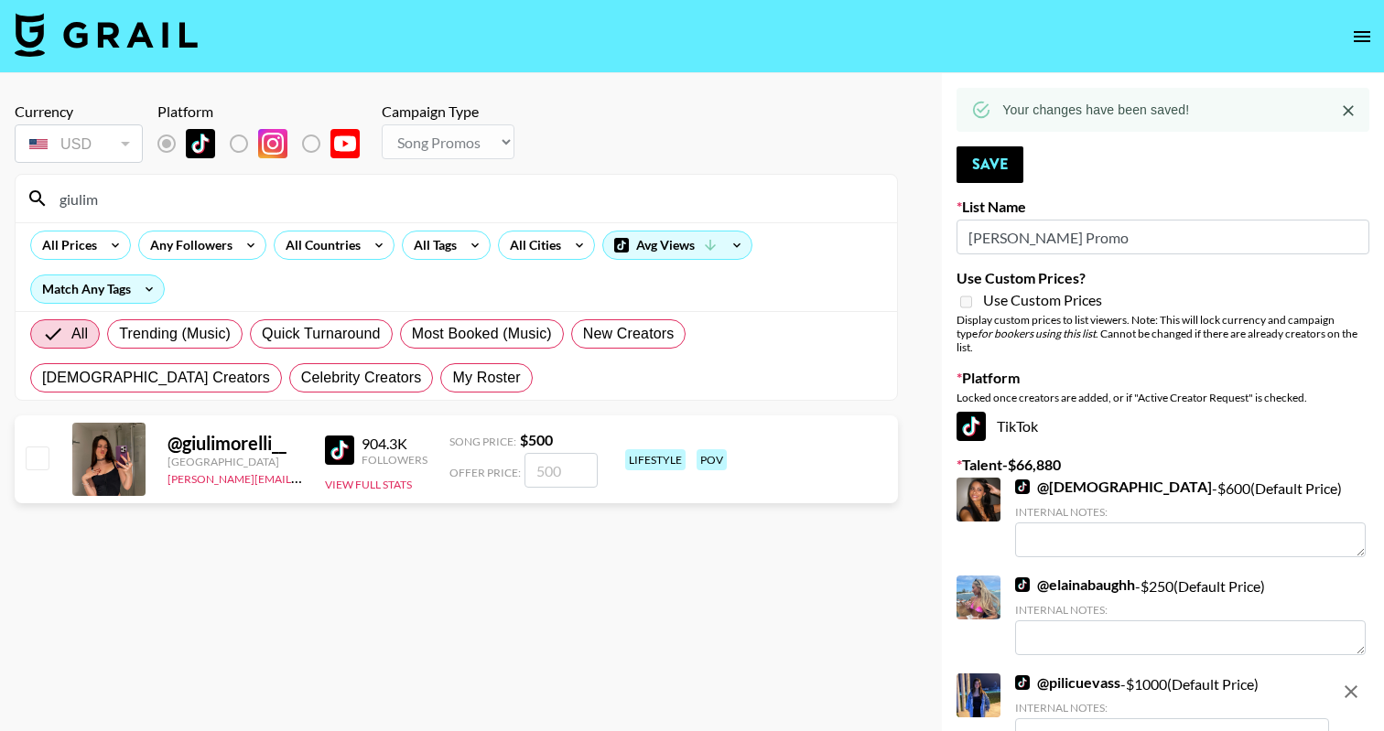
type input "giulim"
click at [27, 464] on input "checkbox" at bounding box center [37, 458] width 22 height 22
checkbox input "true"
type input "500"
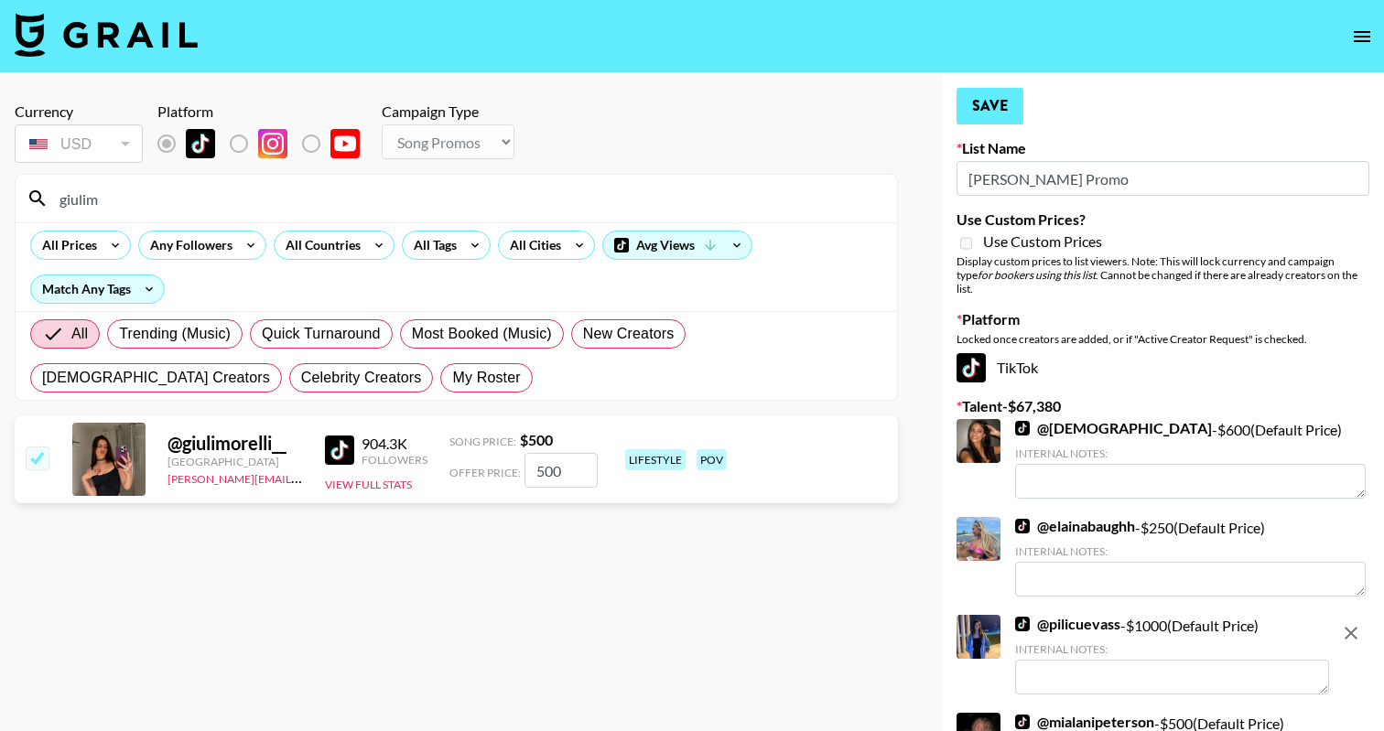
click at [977, 103] on button "Save" at bounding box center [989, 106] width 67 height 37
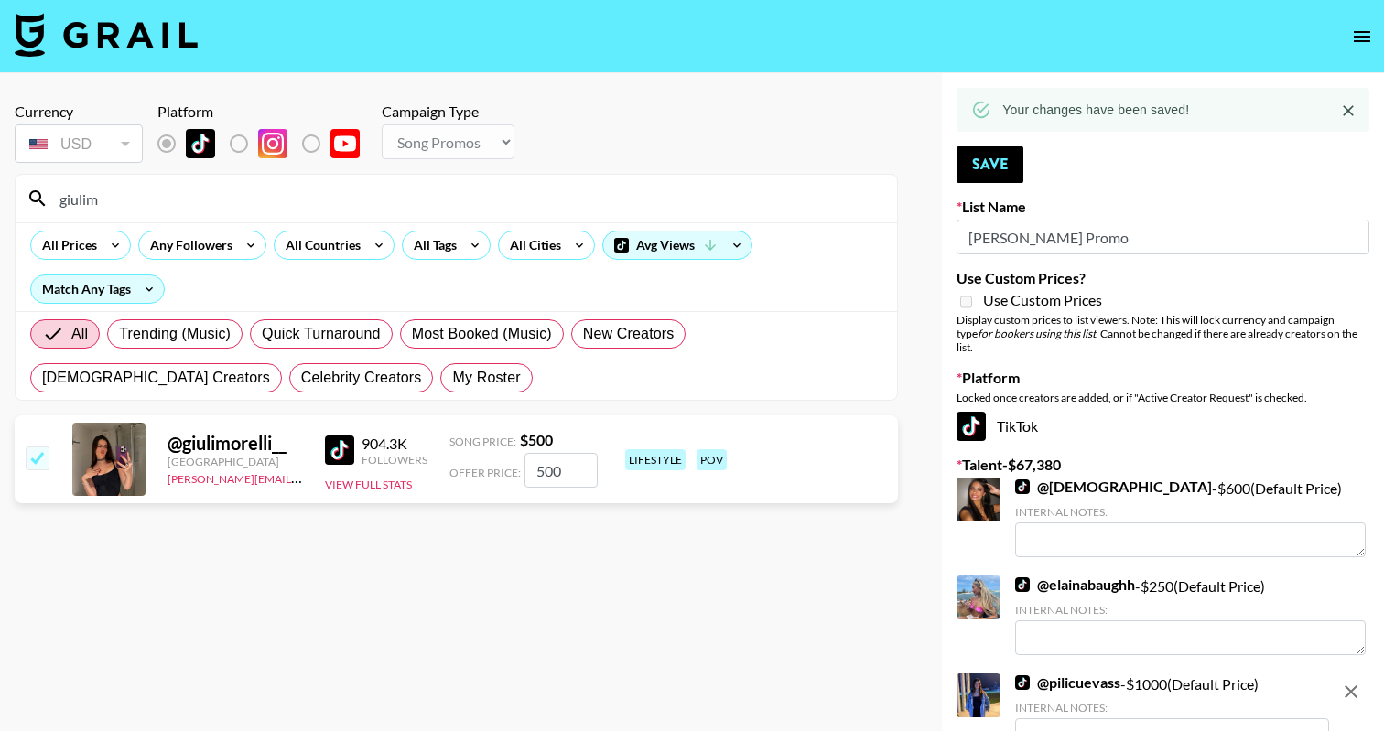
click at [580, 195] on input "giulim" at bounding box center [467, 198] width 837 height 29
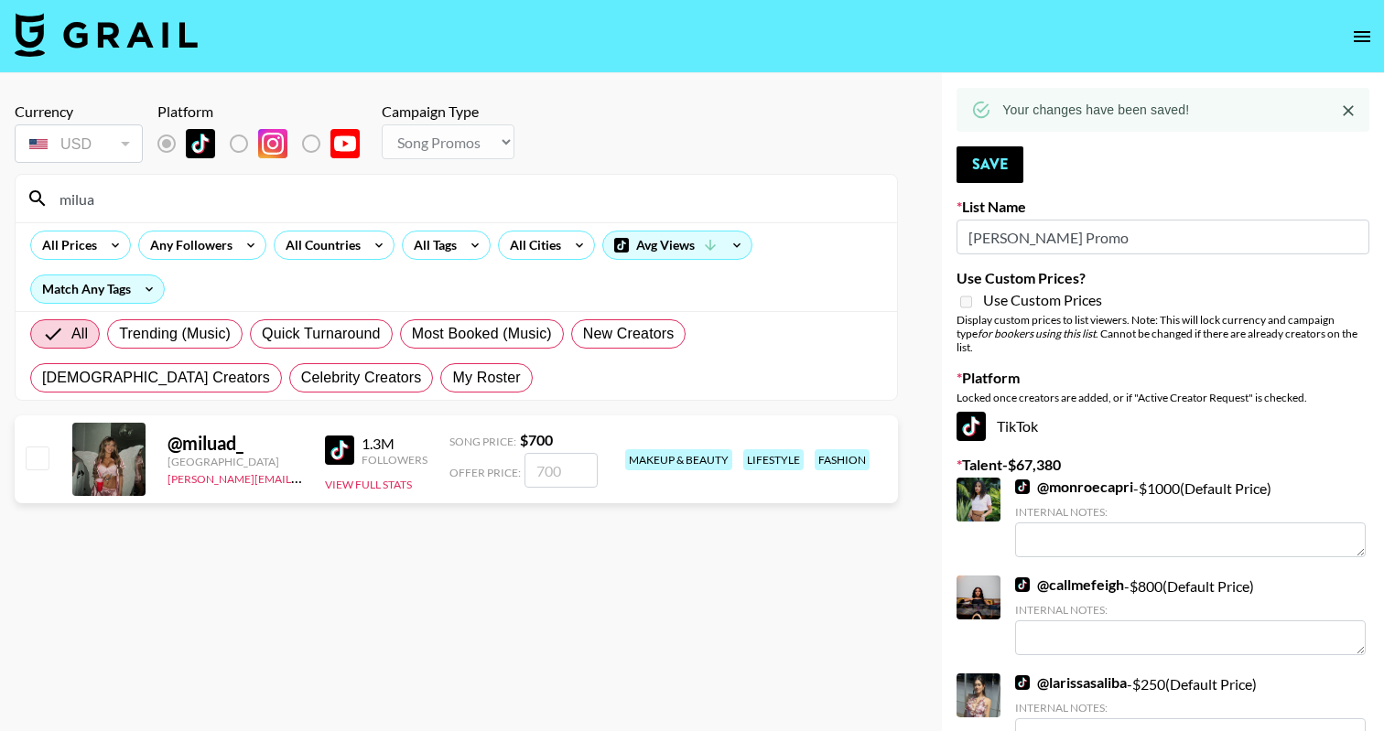
type input "milua"
click at [49, 449] on div "@ miluad_ Argentina amanda.johnsson@grail-talent.com 1.3M Followers View Full S…" at bounding box center [456, 459] width 883 height 88
click at [37, 450] on input "checkbox" at bounding box center [37, 458] width 22 height 22
checkbox input "true"
type input "700"
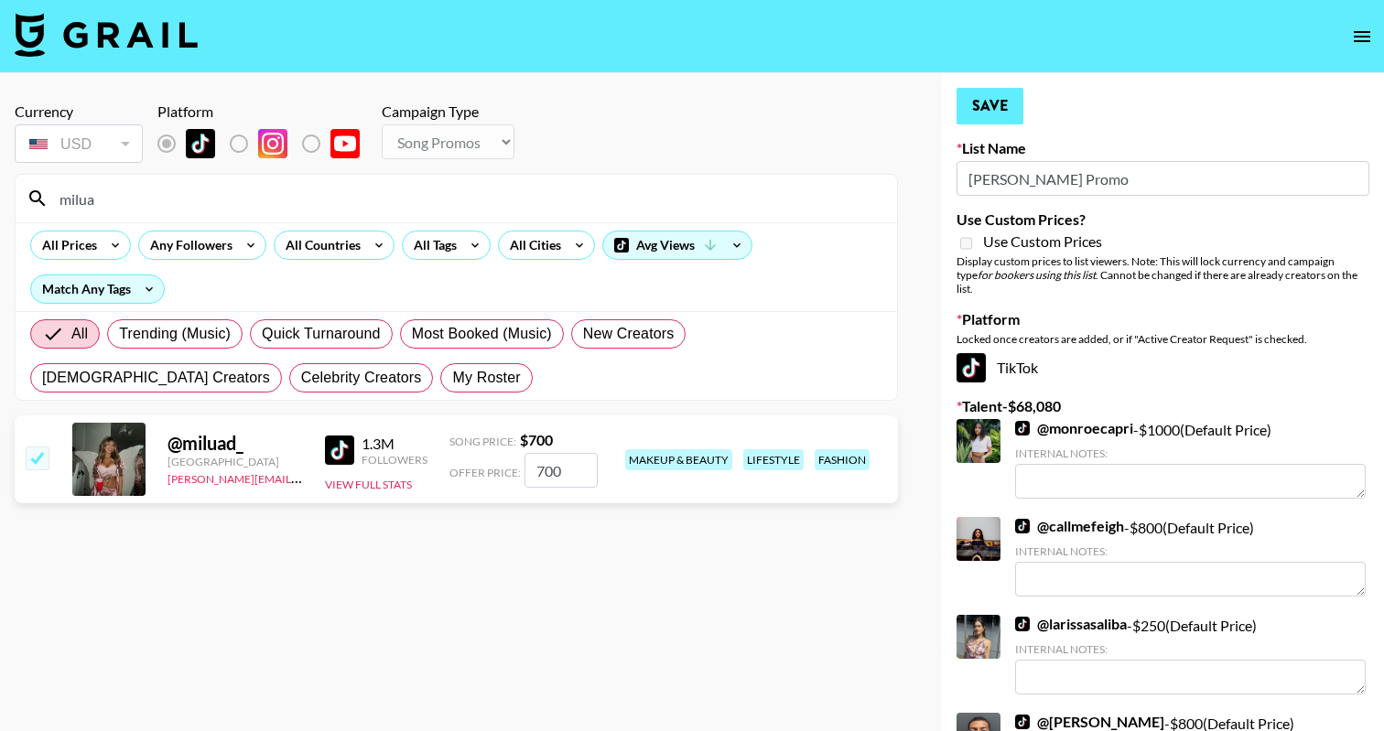
click at [1004, 106] on button "Save" at bounding box center [989, 106] width 67 height 37
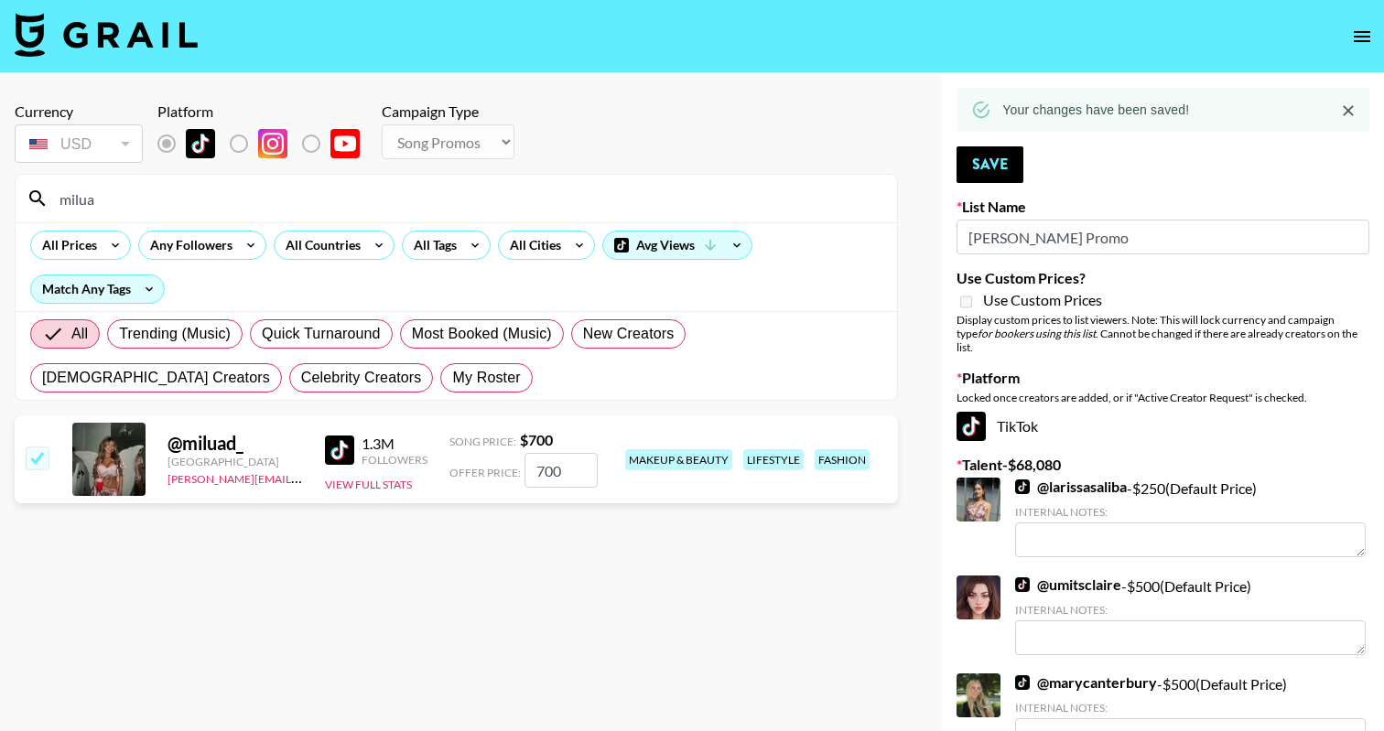
click at [864, 205] on input "milua" at bounding box center [467, 198] width 837 height 29
type input "idayi"
click at [22, 464] on div at bounding box center [36, 459] width 28 height 31
click at [42, 453] on input "checkbox" at bounding box center [37, 458] width 22 height 22
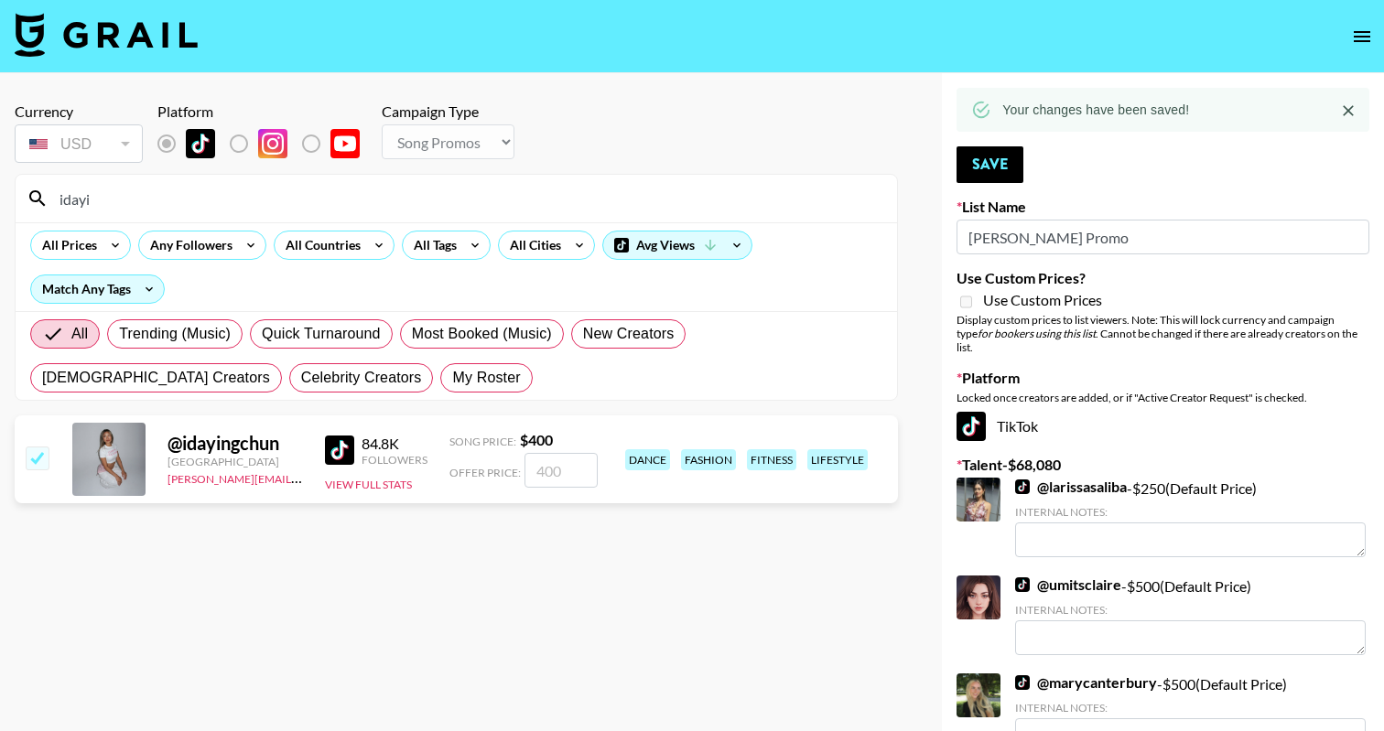
checkbox input "true"
type input "400"
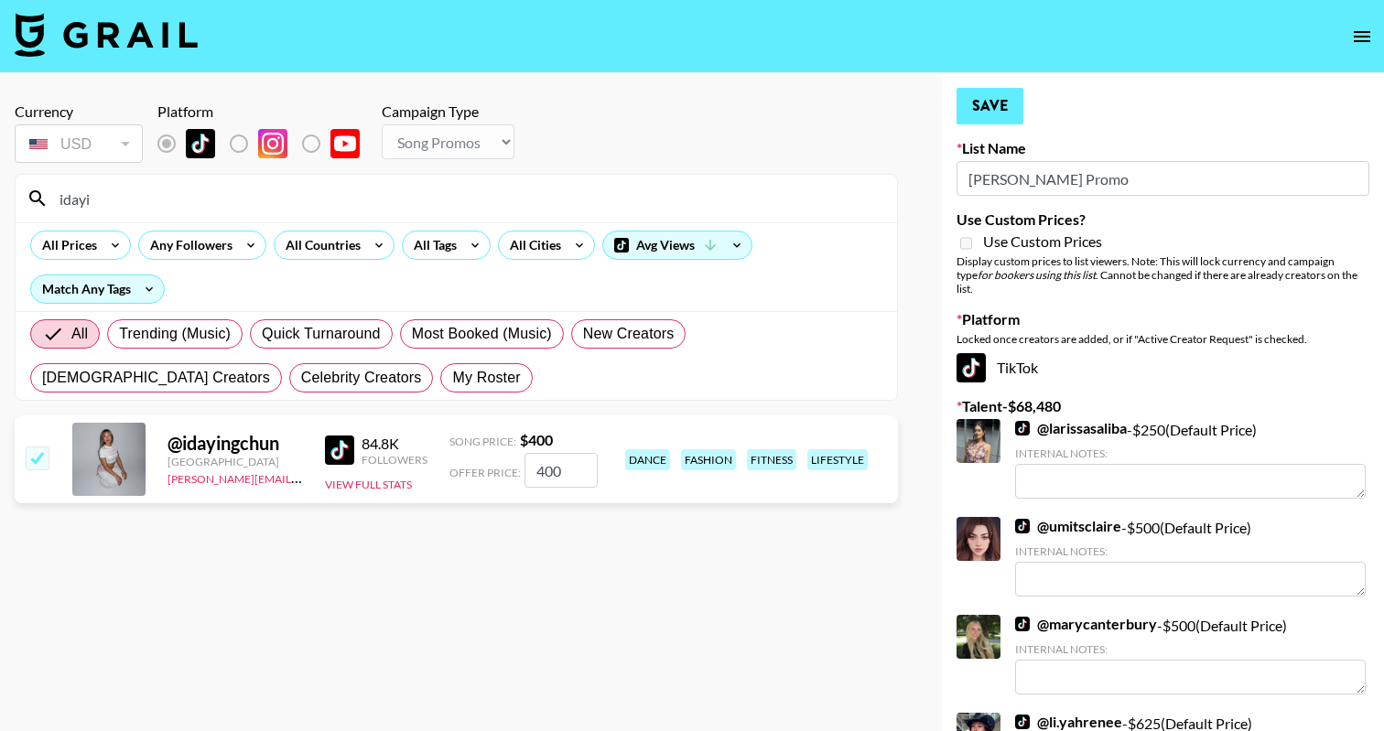
click at [1001, 109] on button "Save" at bounding box center [989, 106] width 67 height 37
